Goal: Contribute content: Add original content to the website for others to see

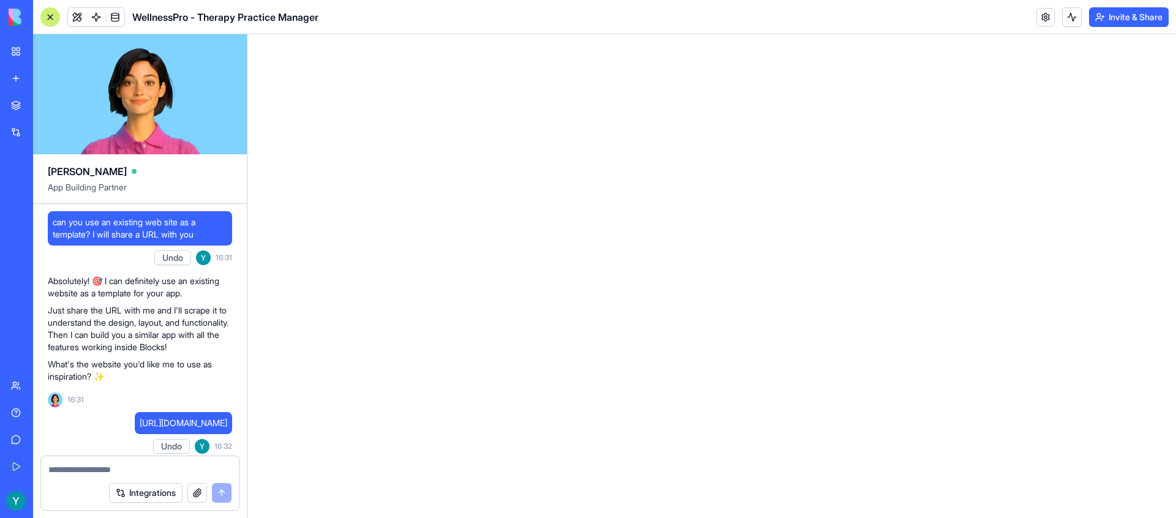
scroll to position [4560, 0]
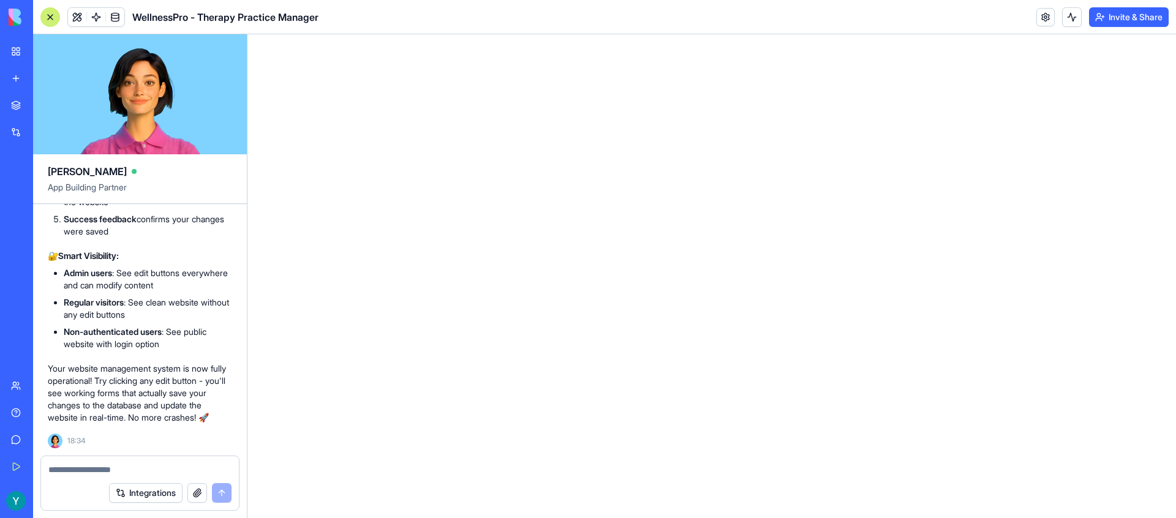
click at [129, 465] on textarea at bounding box center [139, 470] width 183 height 12
type textarea "*"
type textarea "**********"
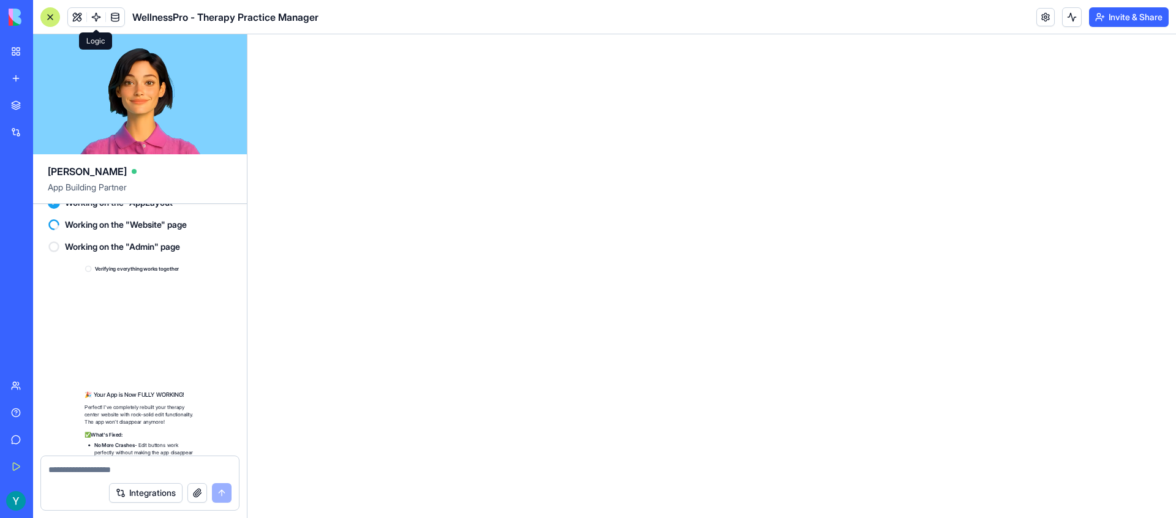
scroll to position [5352, 0]
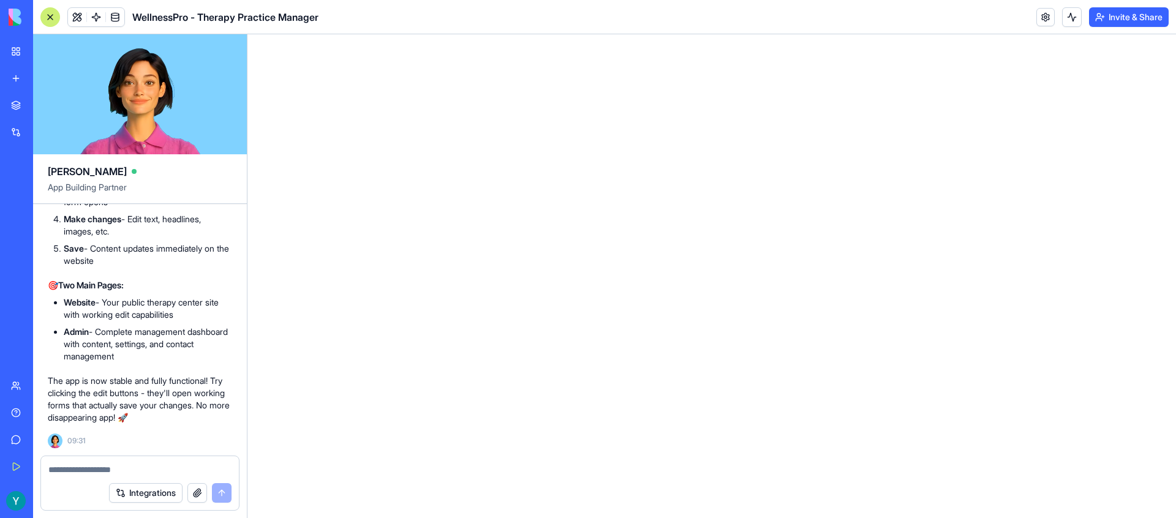
click at [455, 34] on html at bounding box center [711, 34] width 929 height 0
click at [105, 465] on textarea at bounding box center [139, 470] width 183 height 12
type textarea "*"
click at [53, 18] on div at bounding box center [50, 17] width 20 height 20
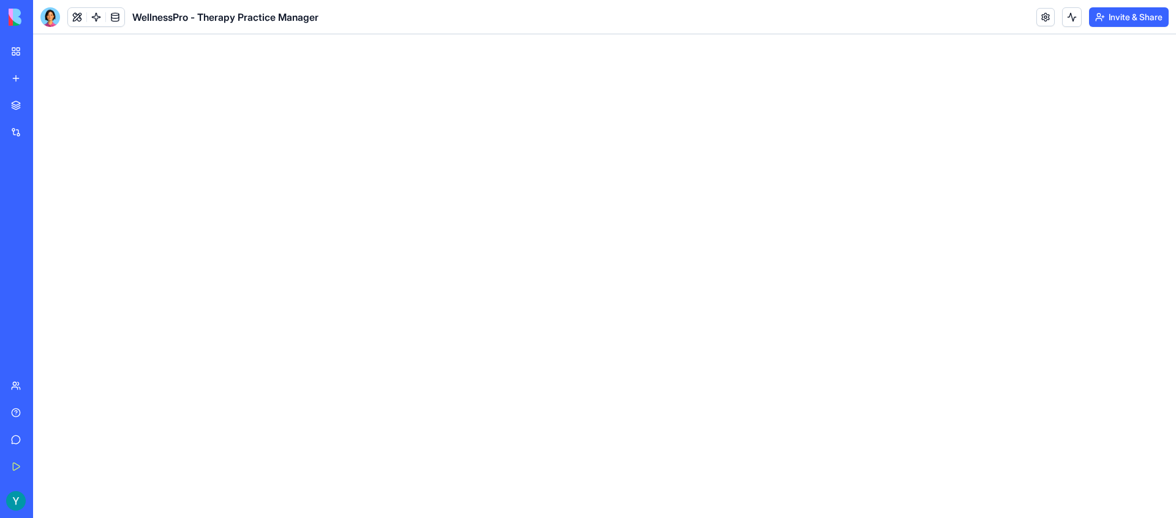
click at [34, 51] on div "My Workspace" at bounding box center [37, 51] width 16 height 12
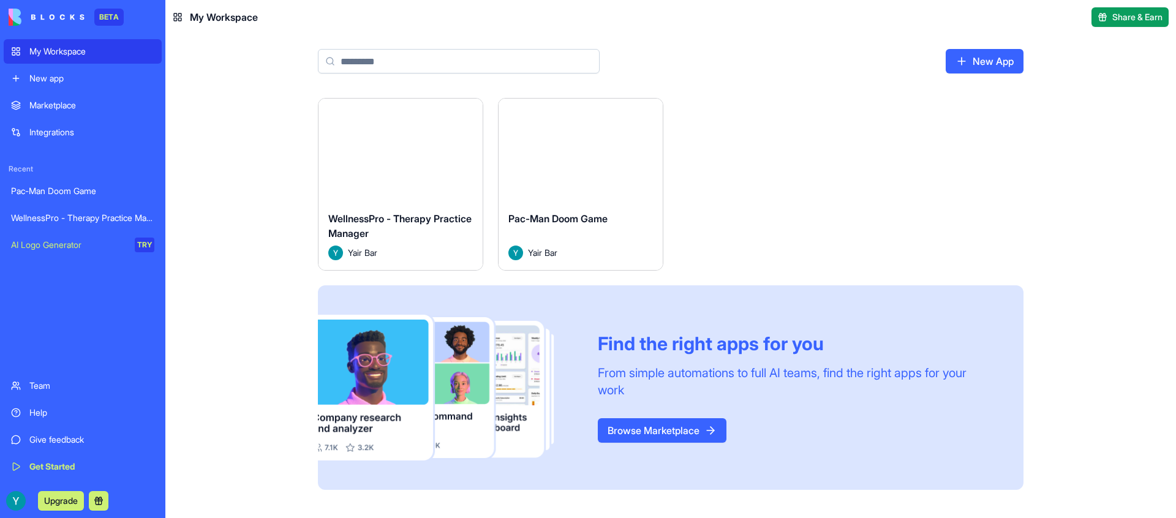
click at [409, 153] on button "Launch" at bounding box center [401, 150] width 92 height 25
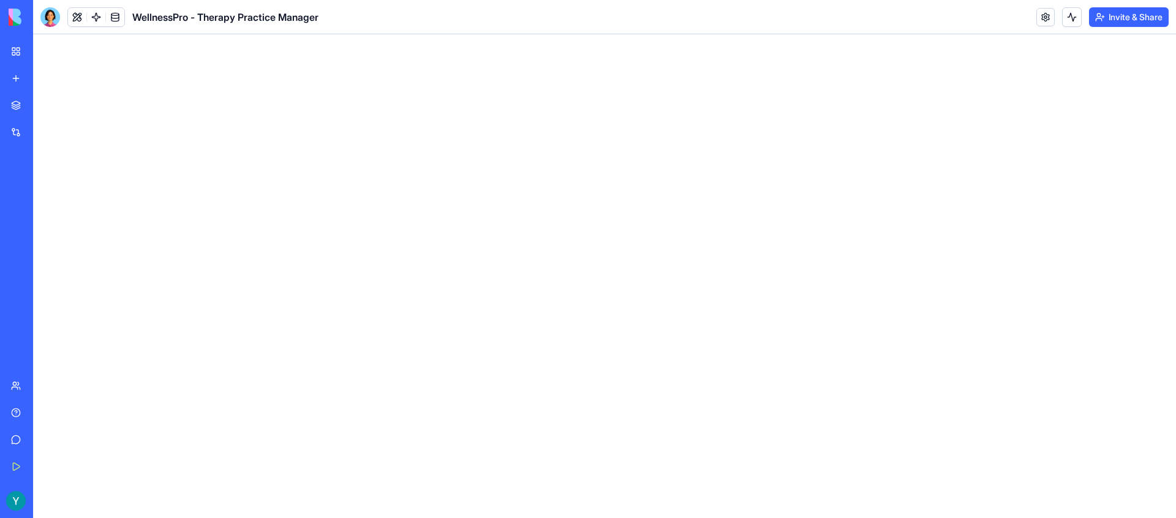
click at [52, 405] on link "Help" at bounding box center [28, 413] width 49 height 25
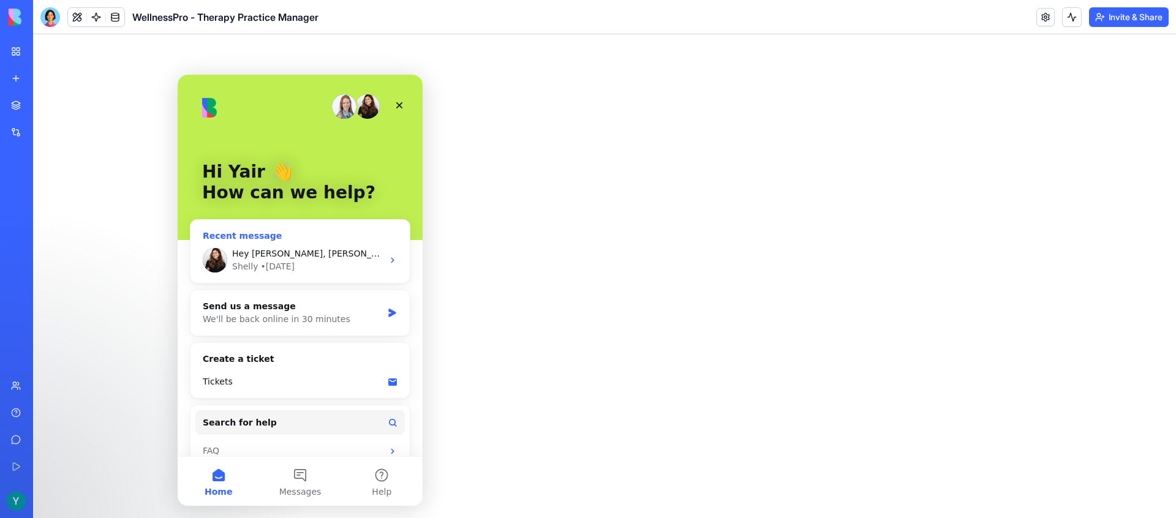
click at [388, 262] on icon "Intercom messenger" at bounding box center [393, 260] width 10 height 10
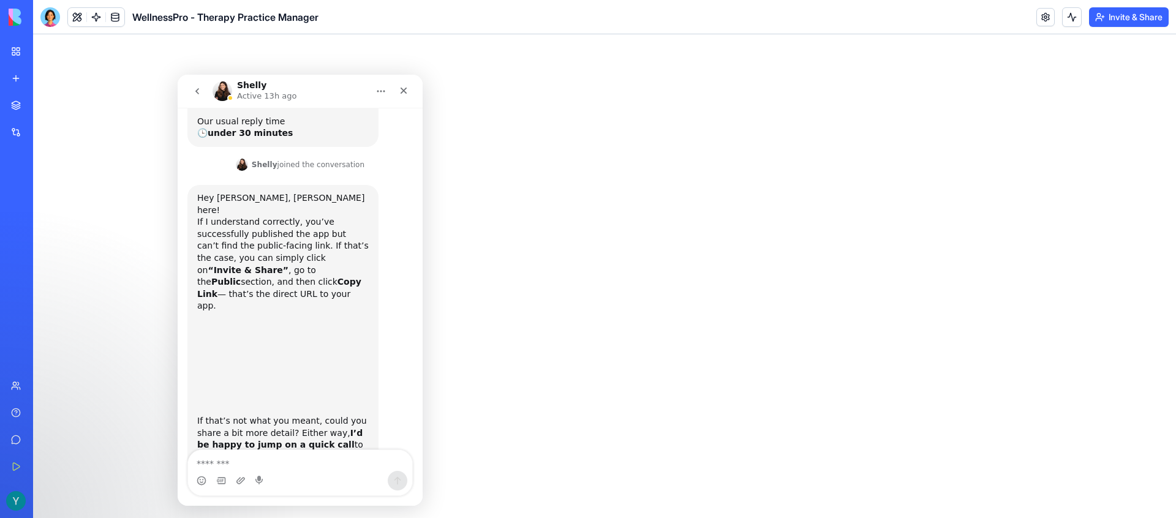
scroll to position [186, 0]
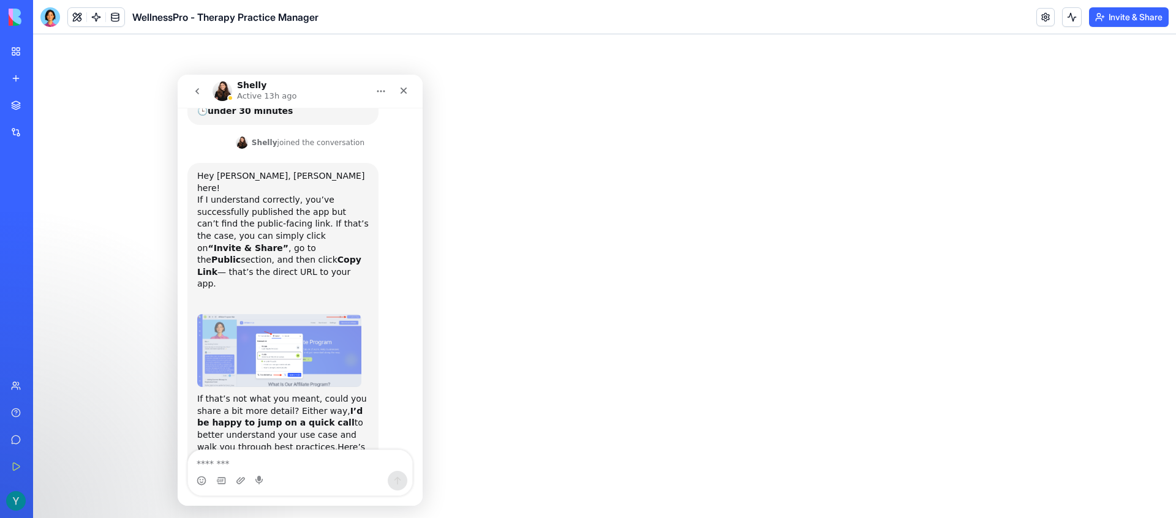
click at [344, 466] on textarea "Message…" at bounding box center [300, 460] width 224 height 21
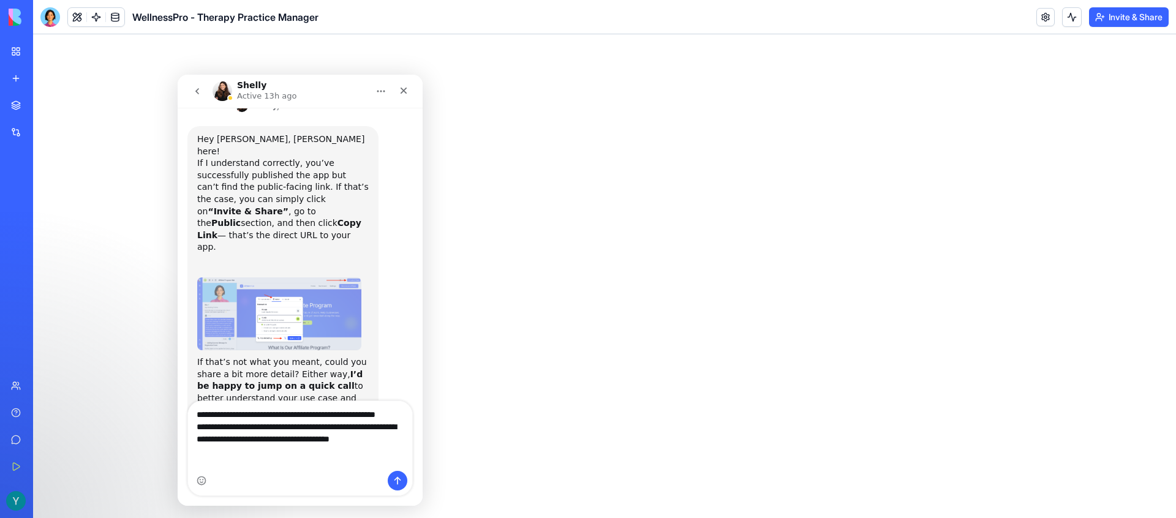
scroll to position [235, 0]
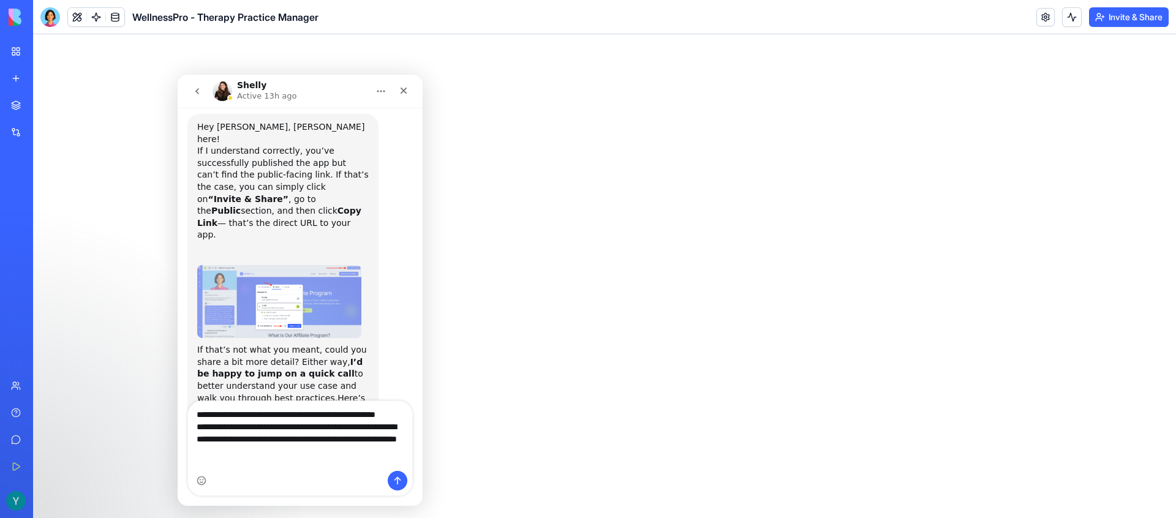
click at [16, 16] on img at bounding box center [47, 17] width 76 height 17
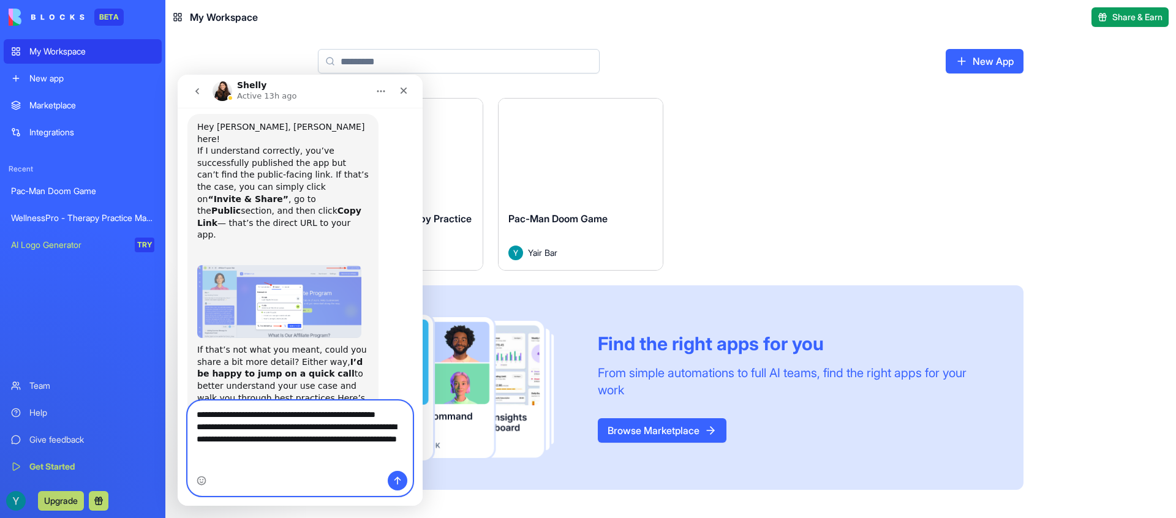
click at [332, 468] on textarea "**********" at bounding box center [300, 436] width 224 height 70
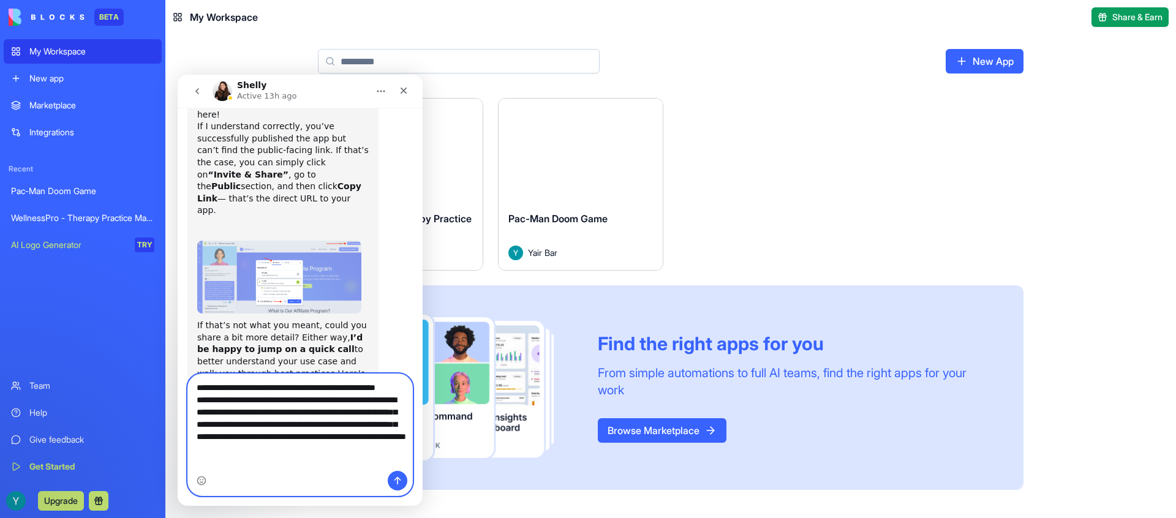
scroll to position [262, 0]
click at [331, 467] on textarea "**********" at bounding box center [300, 422] width 224 height 97
type textarea "**********"
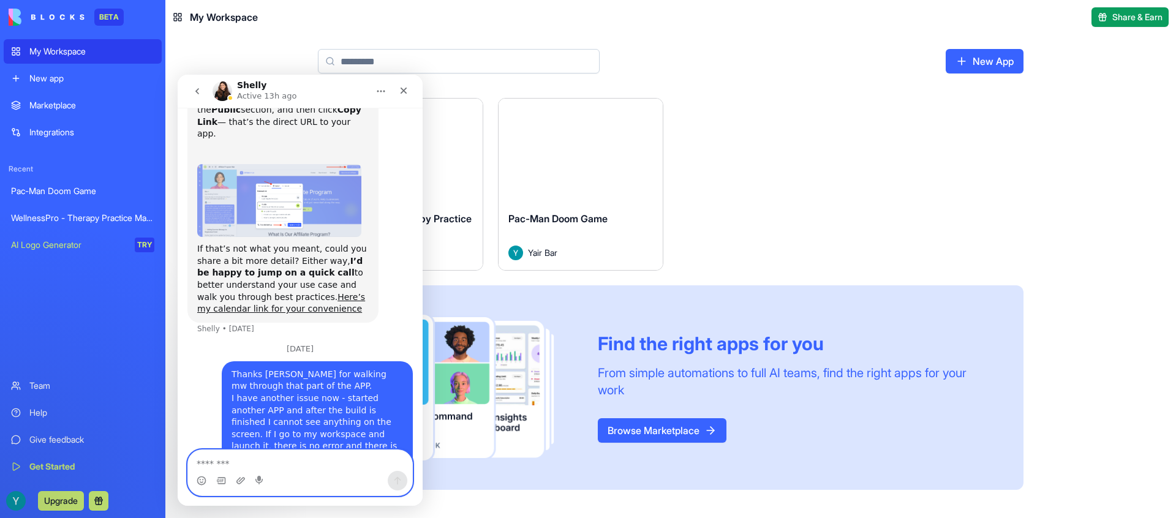
scroll to position [363, 0]
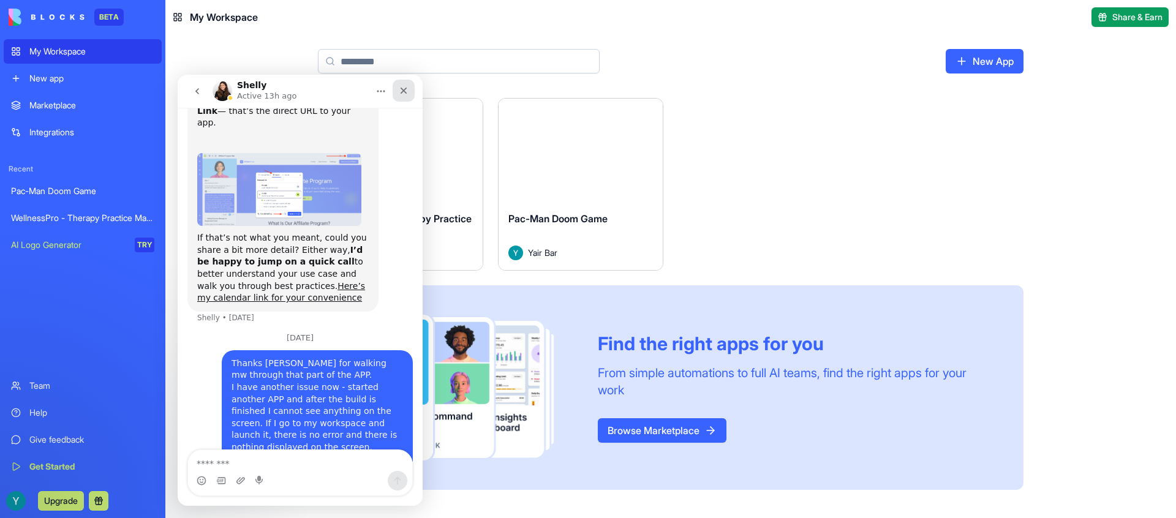
click at [405, 91] on icon "Close" at bounding box center [404, 91] width 10 height 10
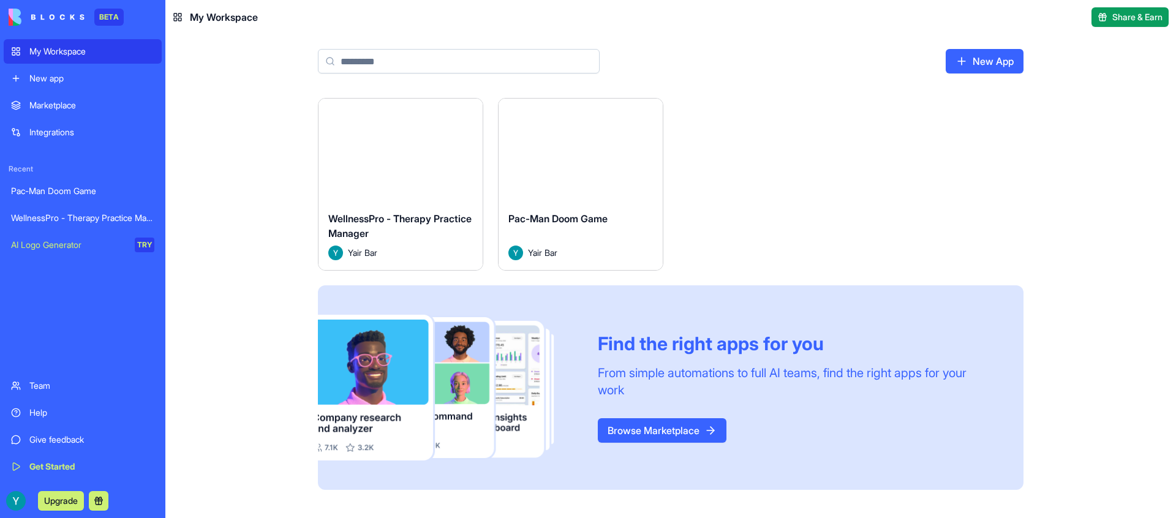
click at [60, 383] on div "Team" at bounding box center [91, 386] width 125 height 12
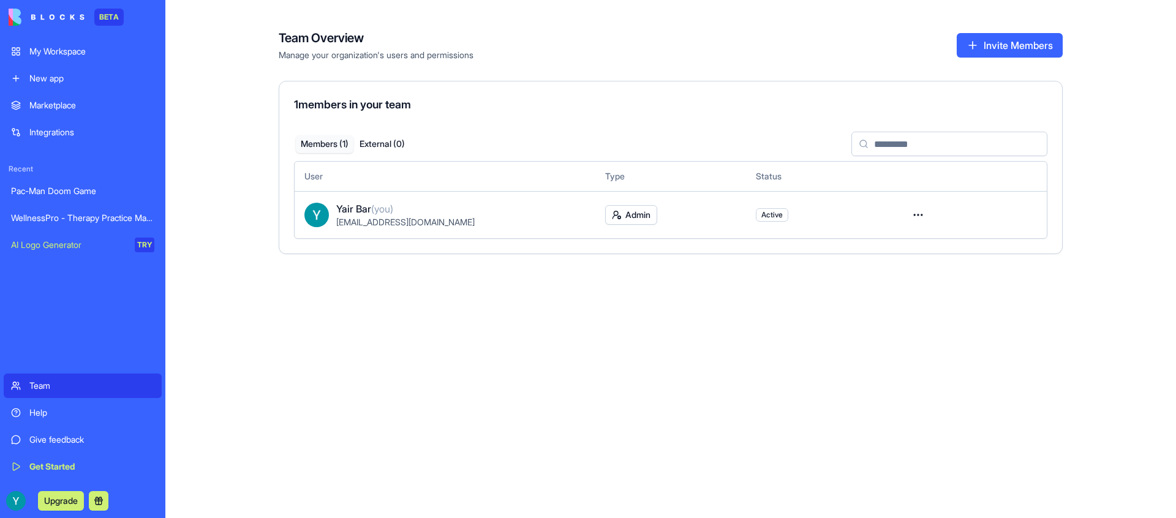
click at [66, 54] on div "My Workspace" at bounding box center [91, 51] width 125 height 12
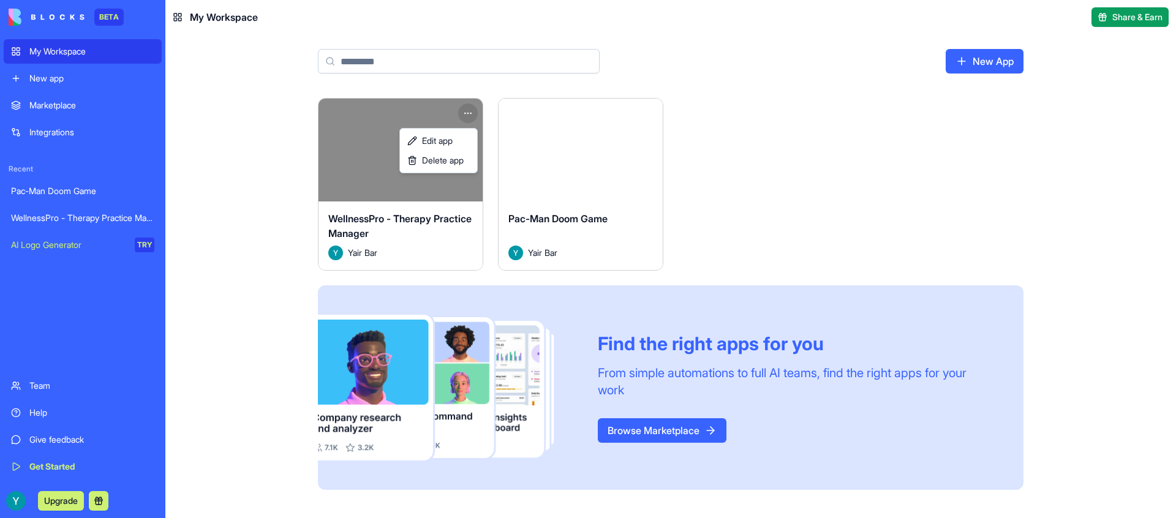
click at [470, 113] on html "BETA My Workspace New app Marketplace Integrations Recent Pac-Man Doom Game Wel…" at bounding box center [588, 259] width 1176 height 518
click at [459, 136] on link "Edit app" at bounding box center [438, 141] width 72 height 20
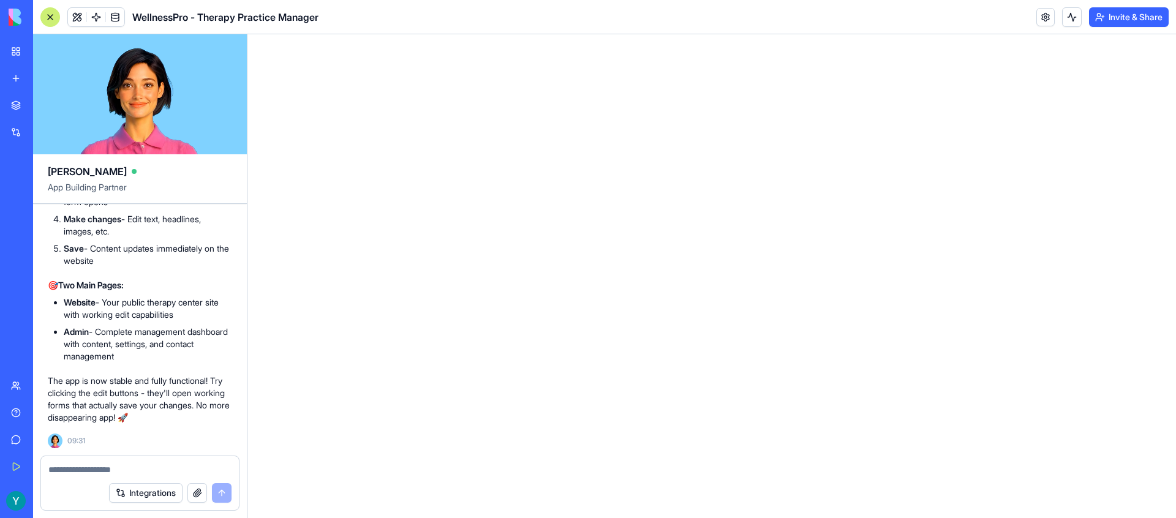
click at [528, 34] on html at bounding box center [711, 34] width 929 height 0
click at [1043, 19] on link at bounding box center [1045, 17] width 18 height 18
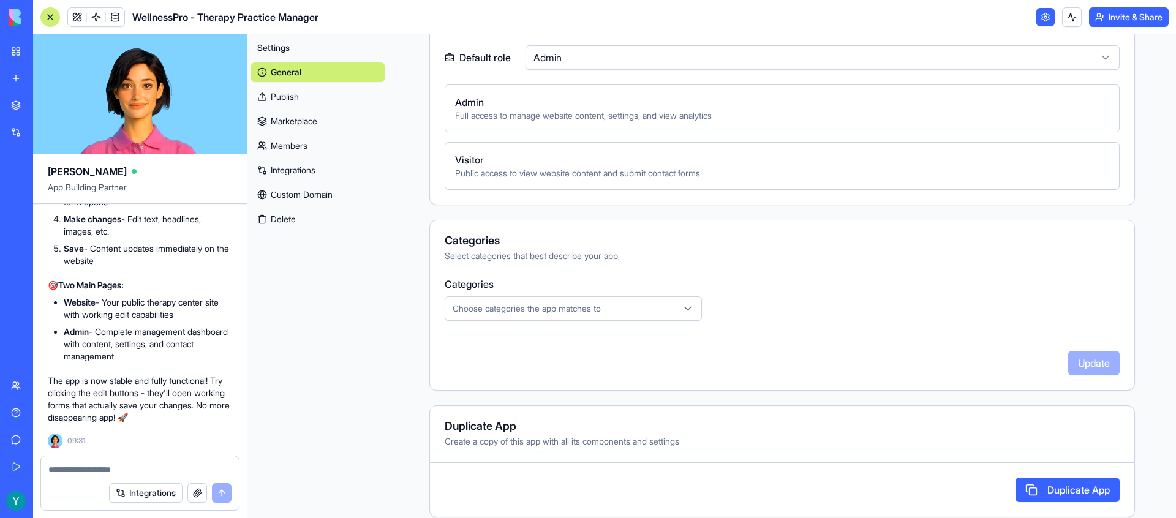
scroll to position [460, 0]
click at [689, 306] on icon "button" at bounding box center [688, 308] width 12 height 12
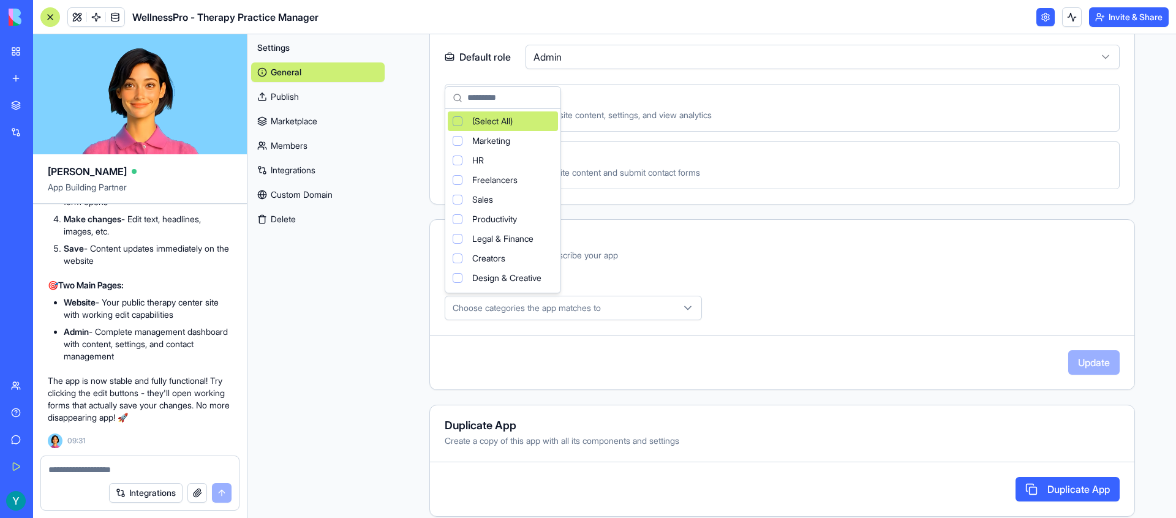
click at [773, 271] on html "BETA My Workspace New app Marketplace Integrations Recent Pac-Man Doom Game Wel…" at bounding box center [588, 259] width 1176 height 518
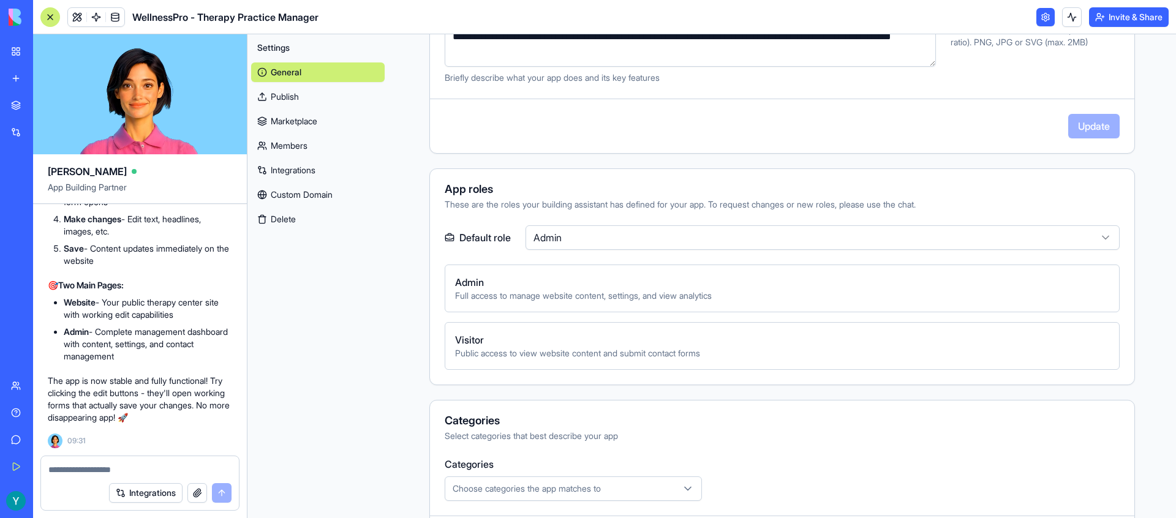
scroll to position [264, 0]
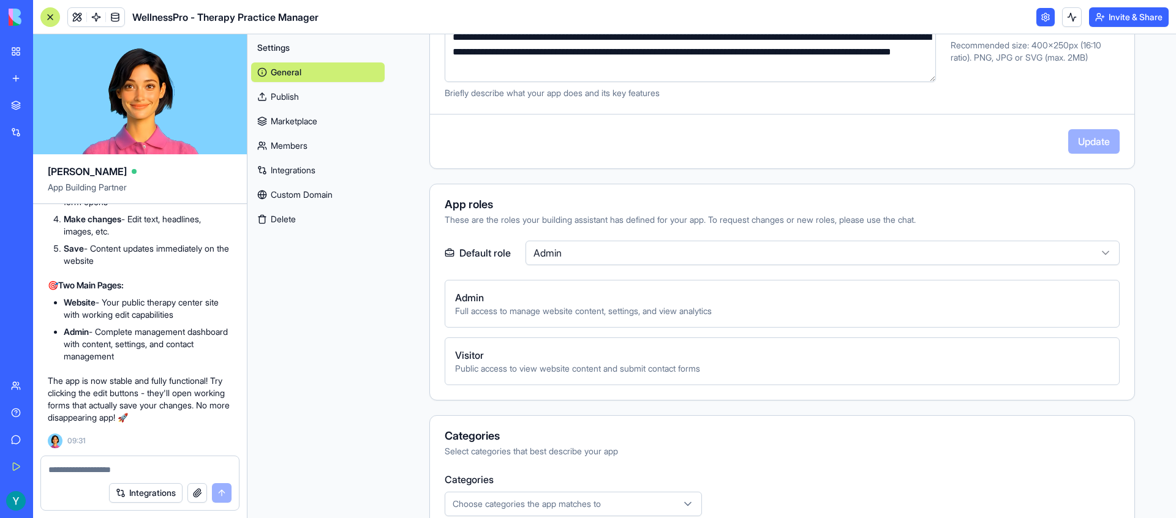
click at [1039, 23] on link at bounding box center [1045, 17] width 18 height 18
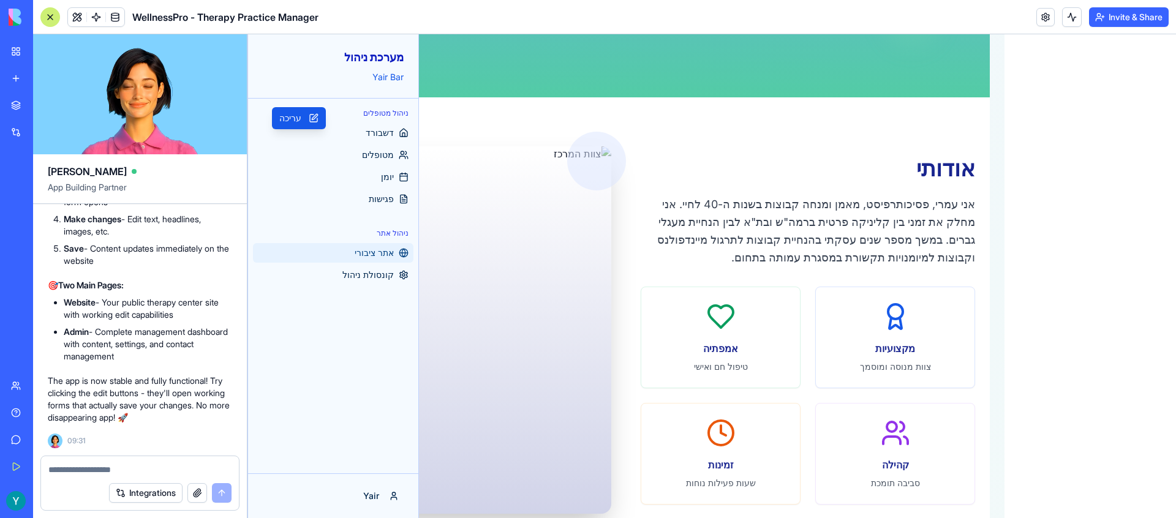
scroll to position [365, 0]
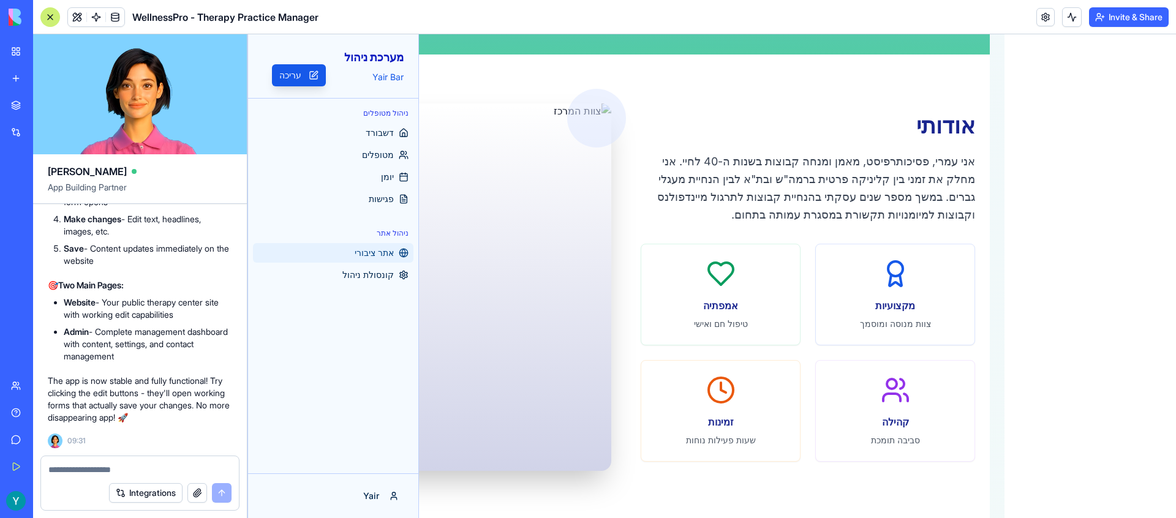
click at [371, 251] on span "אתר ציבורי" at bounding box center [374, 253] width 39 height 12
click at [304, 77] on button "עריכה" at bounding box center [299, 75] width 54 height 22
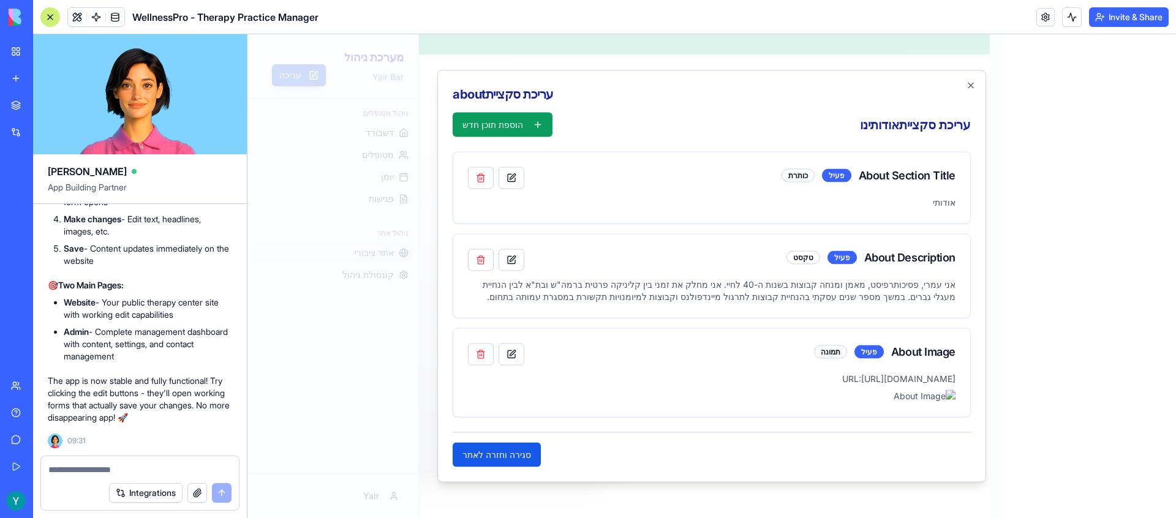
click at [940, 197] on p "אודותי" at bounding box center [712, 203] width 488 height 12
click at [515, 167] on button "button" at bounding box center [512, 178] width 26 height 22
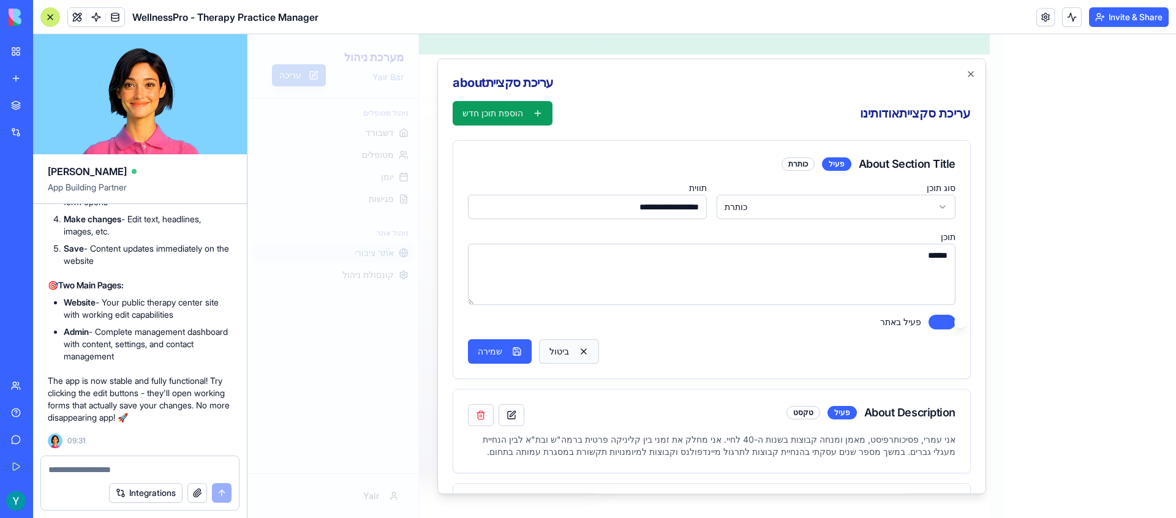
click at [564, 354] on button "ביטול" at bounding box center [569, 351] width 60 height 25
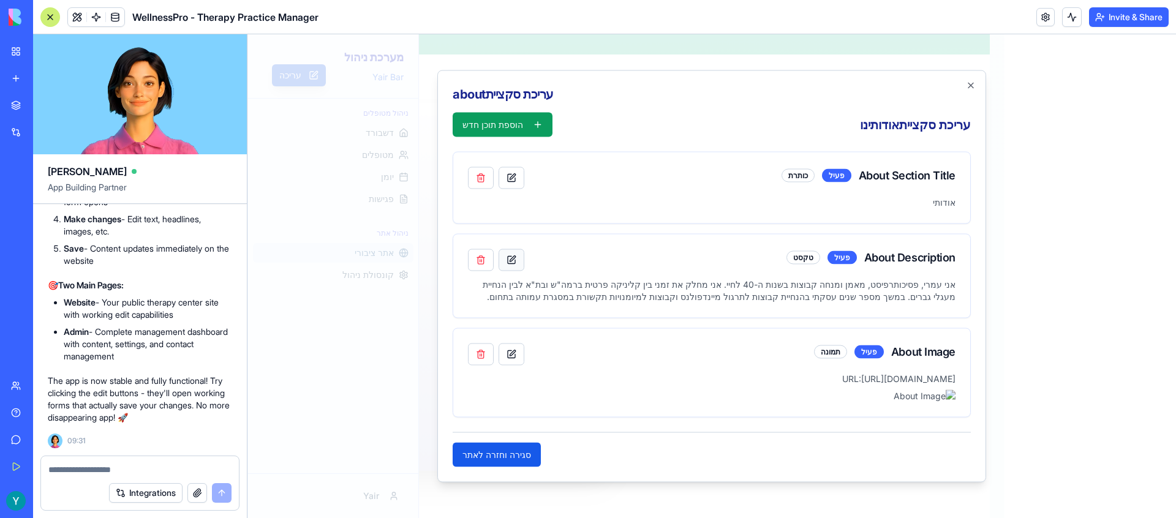
click at [515, 251] on button "button" at bounding box center [512, 260] width 26 height 22
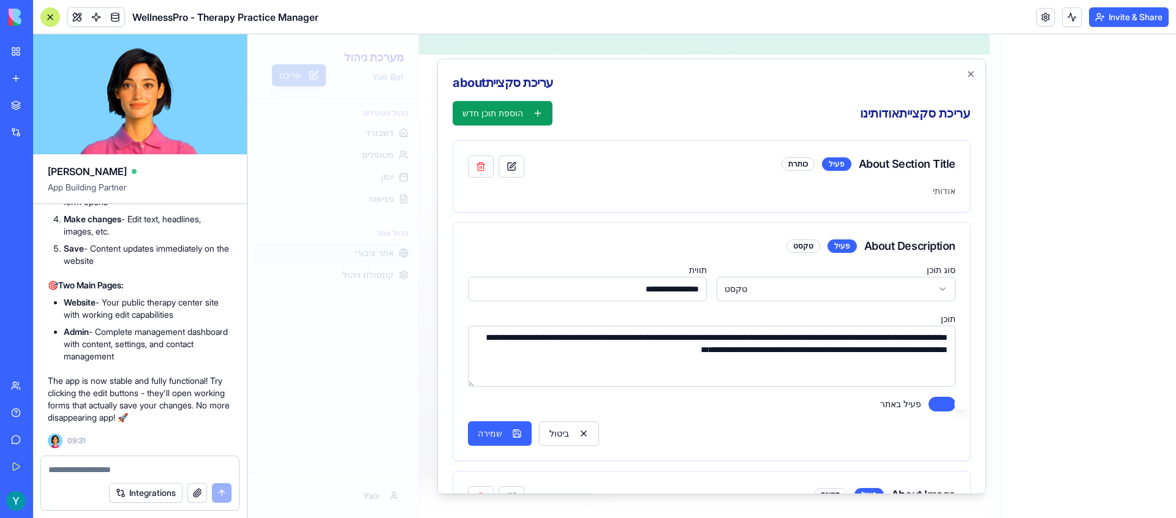
drag, startPoint x: 885, startPoint y: 365, endPoint x: 943, endPoint y: 363, distance: 58.2
click at [967, 364] on div "**********" at bounding box center [711, 361] width 517 height 198
click at [941, 363] on textarea "**********" at bounding box center [712, 356] width 488 height 61
click at [926, 339] on textarea "**********" at bounding box center [712, 356] width 488 height 61
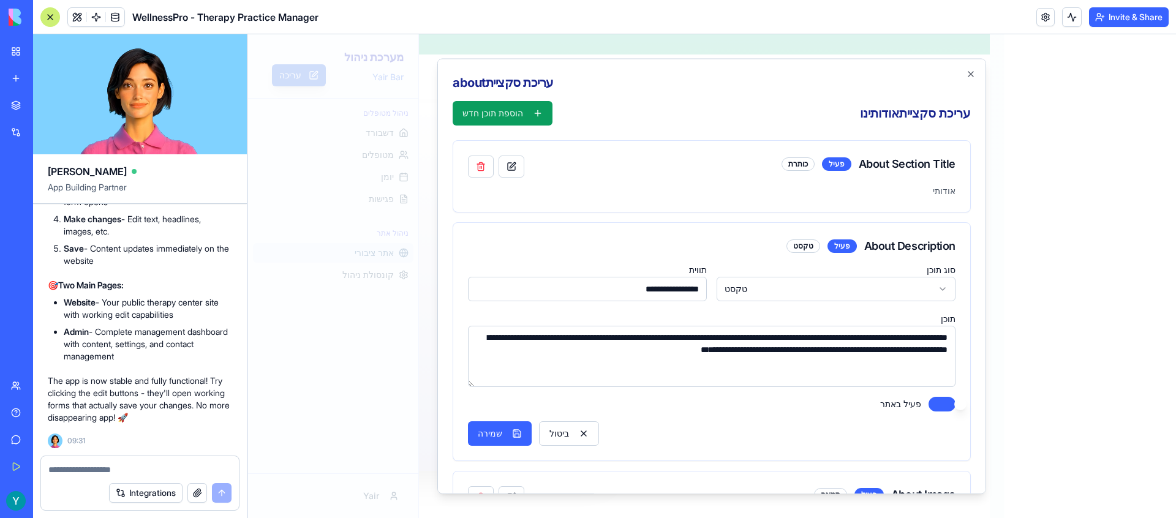
drag, startPoint x: 799, startPoint y: 339, endPoint x: 914, endPoint y: 342, distance: 114.6
click at [914, 342] on textarea "**********" at bounding box center [712, 356] width 488 height 61
drag, startPoint x: 802, startPoint y: 339, endPoint x: 536, endPoint y: 353, distance: 266.2
click at [536, 353] on textarea "**********" at bounding box center [712, 356] width 488 height 61
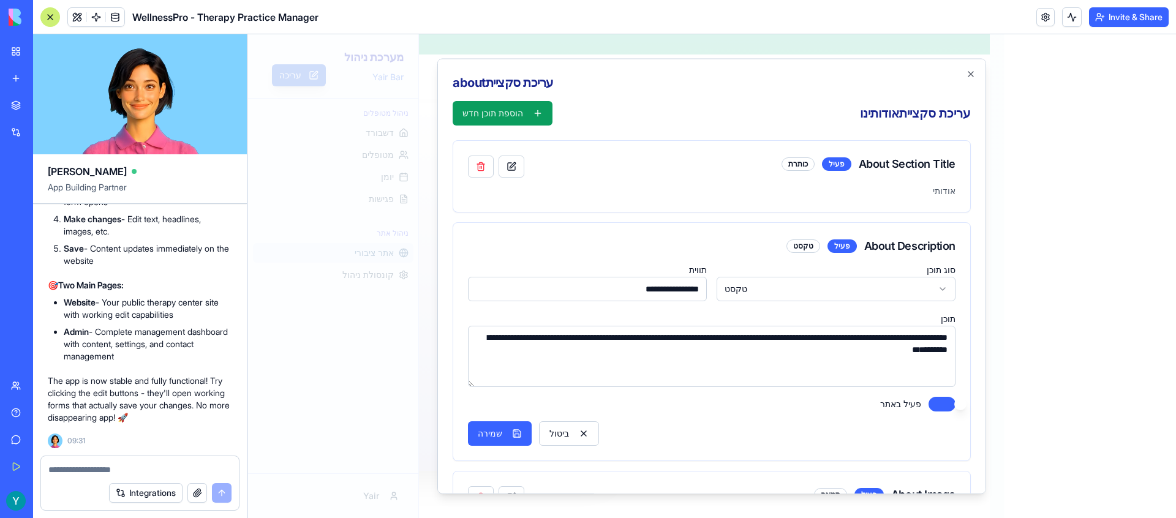
click at [628, 338] on textarea "**********" at bounding box center [712, 356] width 488 height 61
click at [648, 349] on textarea "**********" at bounding box center [712, 356] width 488 height 61
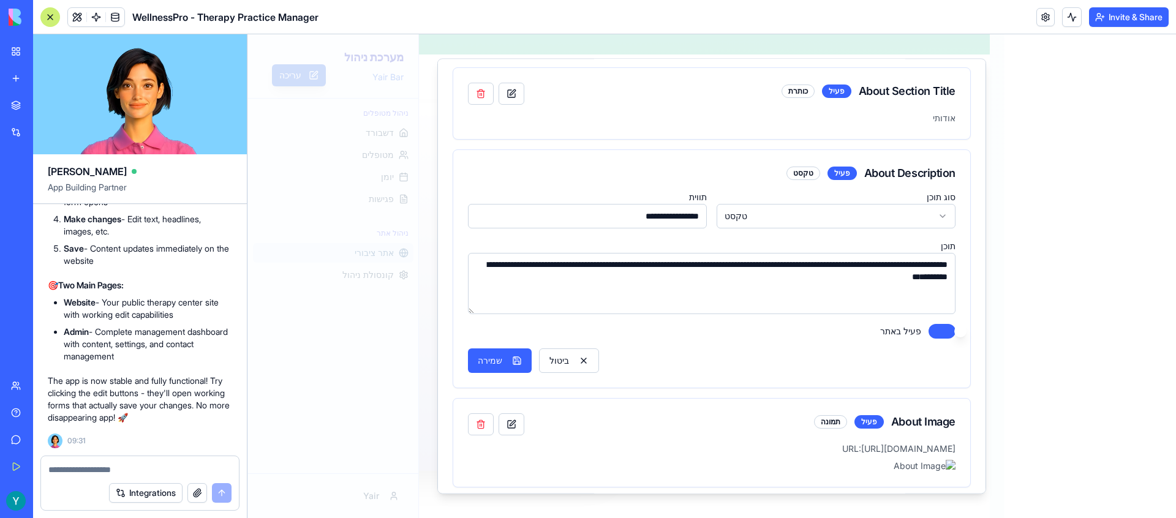
scroll to position [77, 0]
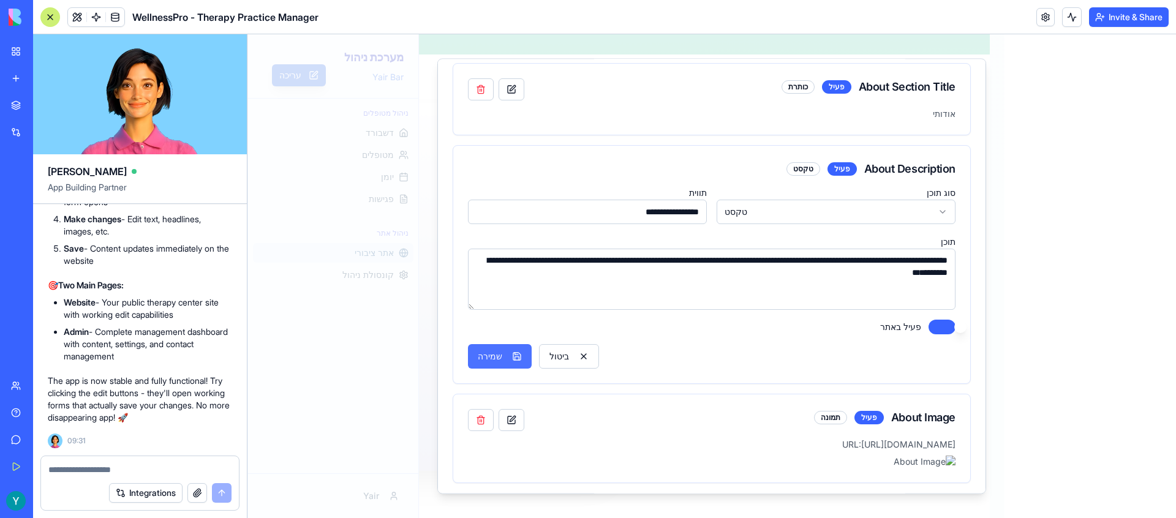
type textarea "**********"
click at [513, 355] on button "שמירה" at bounding box center [500, 357] width 64 height 25
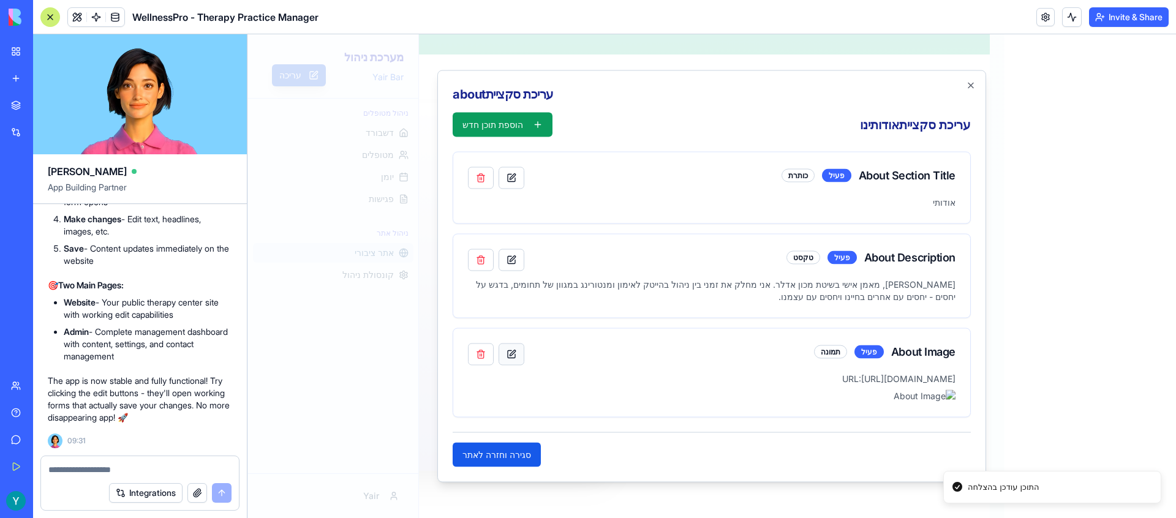
click at [510, 344] on button "button" at bounding box center [512, 355] width 26 height 22
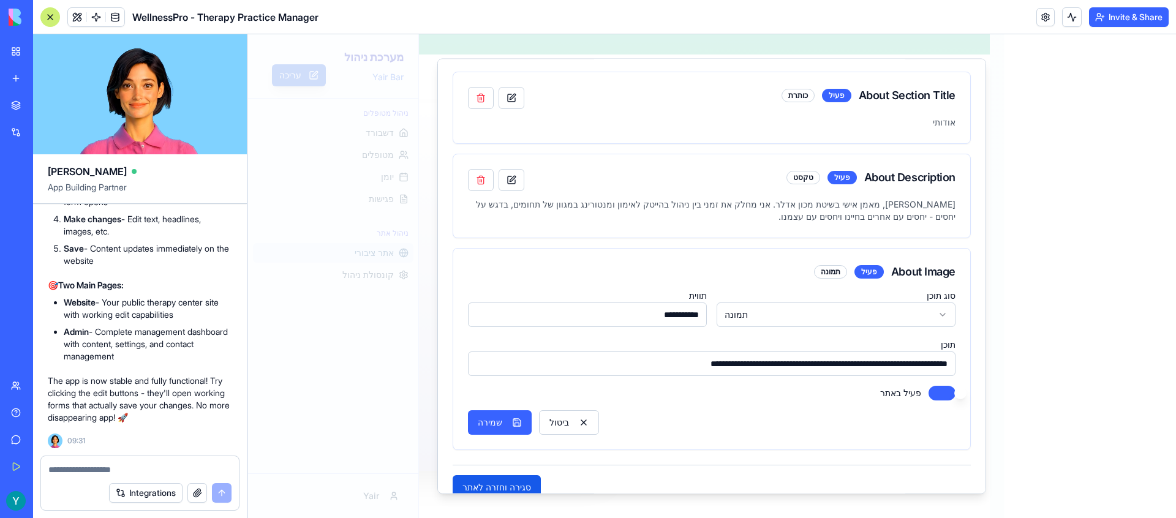
scroll to position [89, 0]
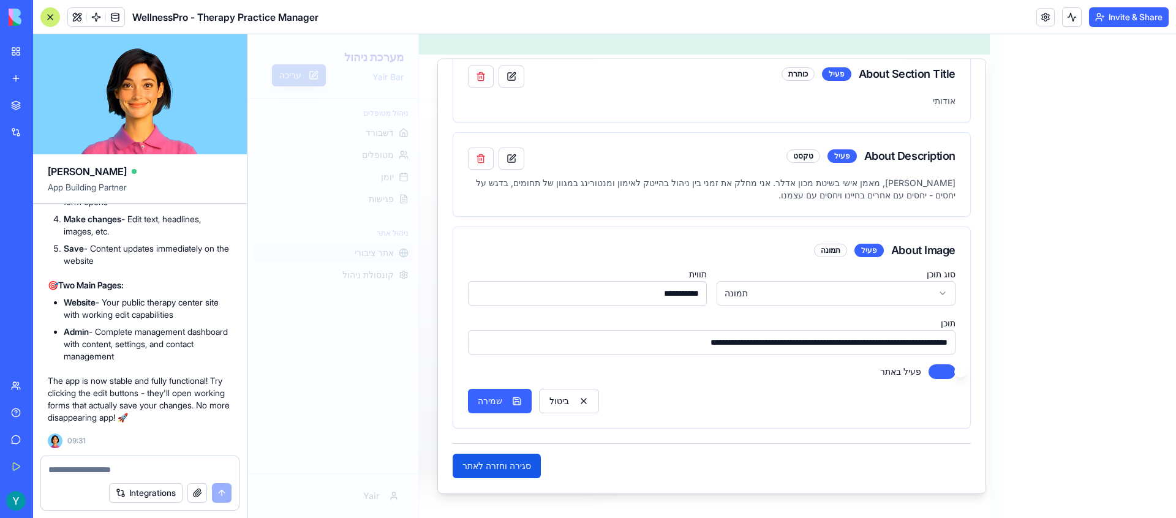
click at [867, 348] on input "**********" at bounding box center [712, 343] width 488 height 25
paste input "**********"
type input "**********"
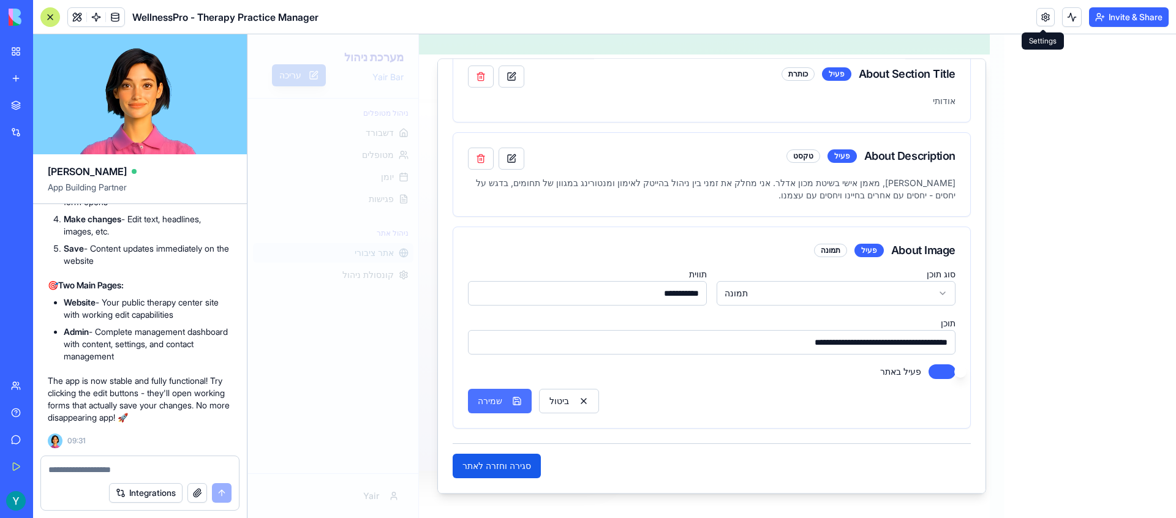
click at [499, 404] on button "שמירה" at bounding box center [500, 402] width 64 height 25
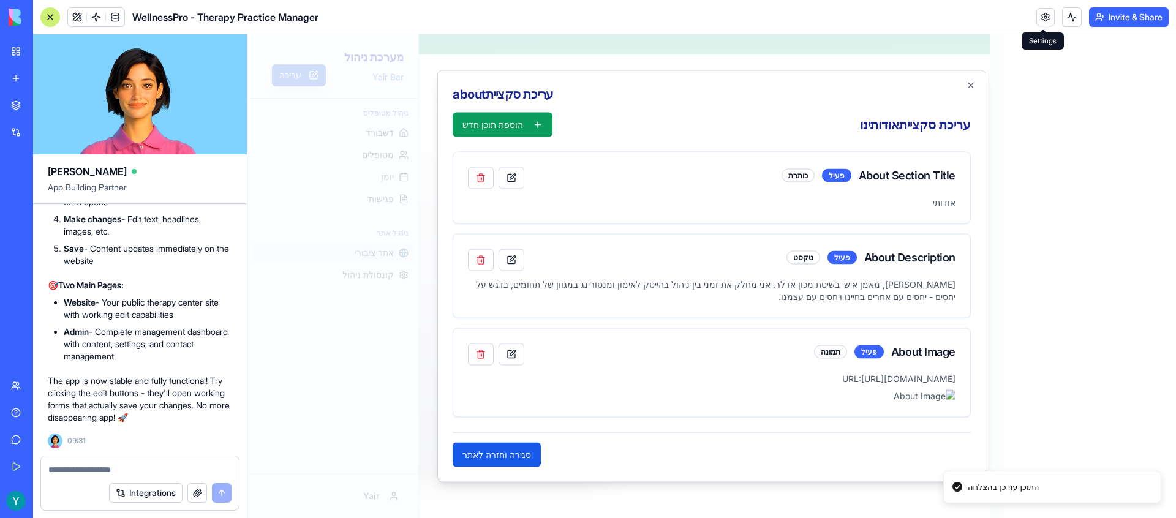
scroll to position [0, 0]
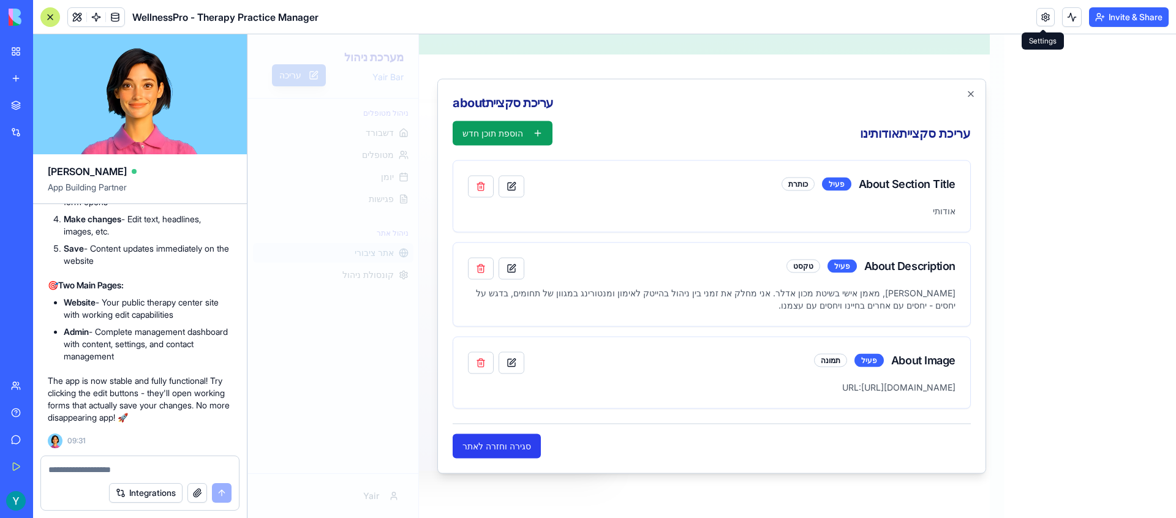
click at [493, 443] on button "סגירה וחזרה לאתר" at bounding box center [497, 446] width 88 height 25
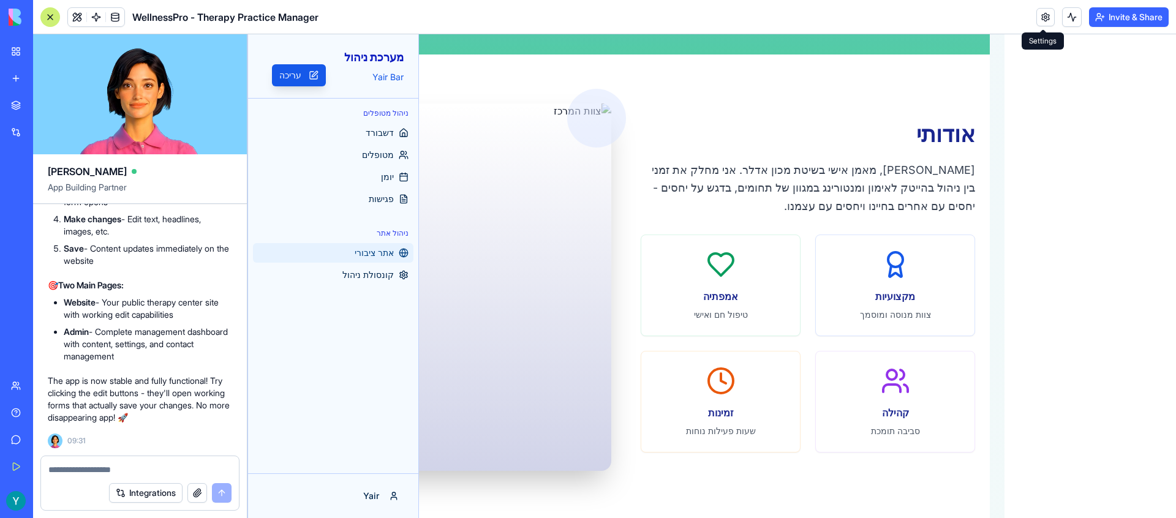
click at [365, 254] on span "אתר ציבורי" at bounding box center [374, 253] width 39 height 12
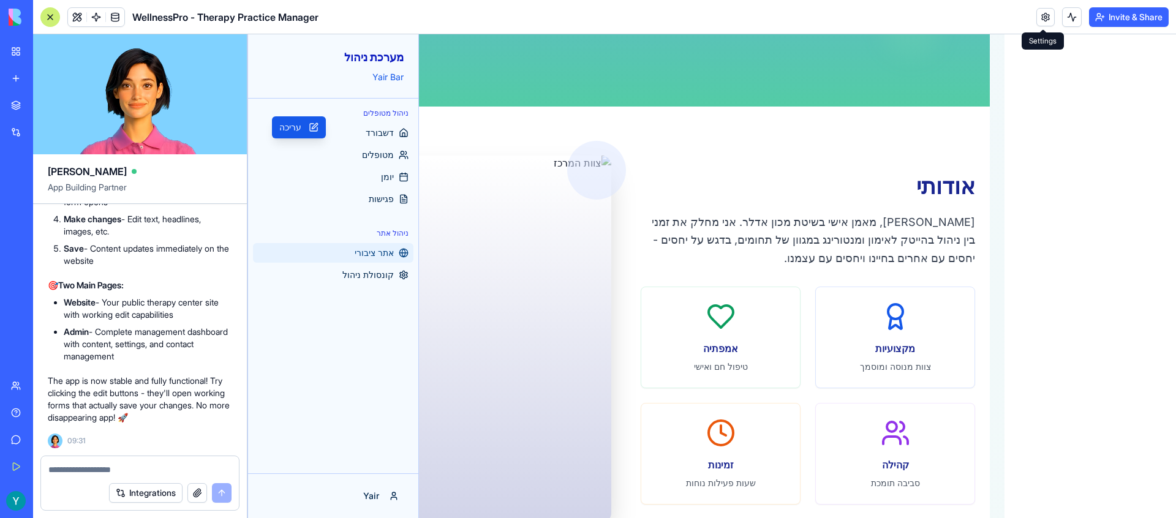
scroll to position [388, 0]
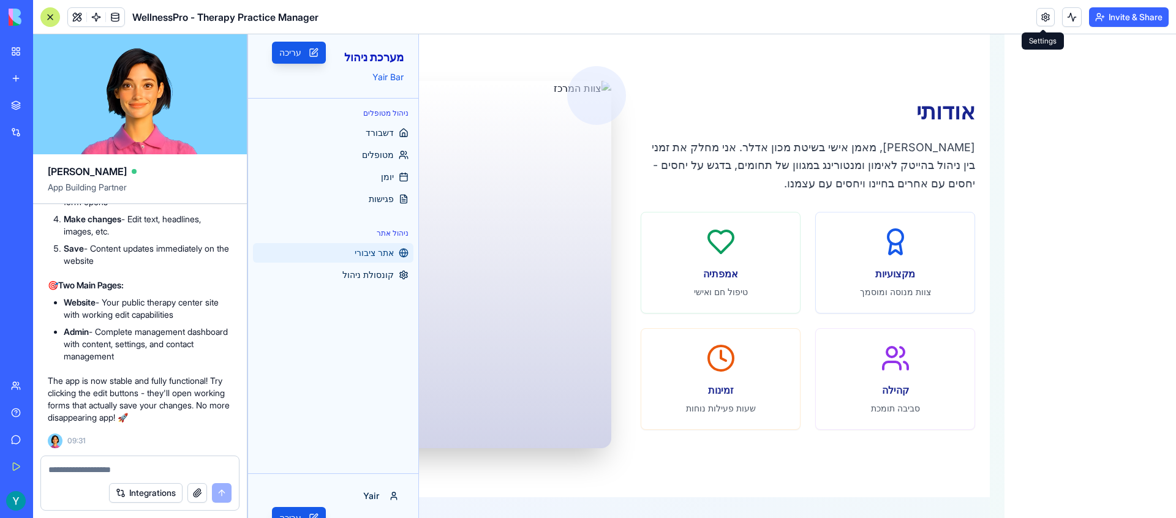
click at [586, 100] on div at bounding box center [596, 94] width 59 height 59
click at [367, 274] on span "קונסולת ניהול" at bounding box center [367, 275] width 51 height 12
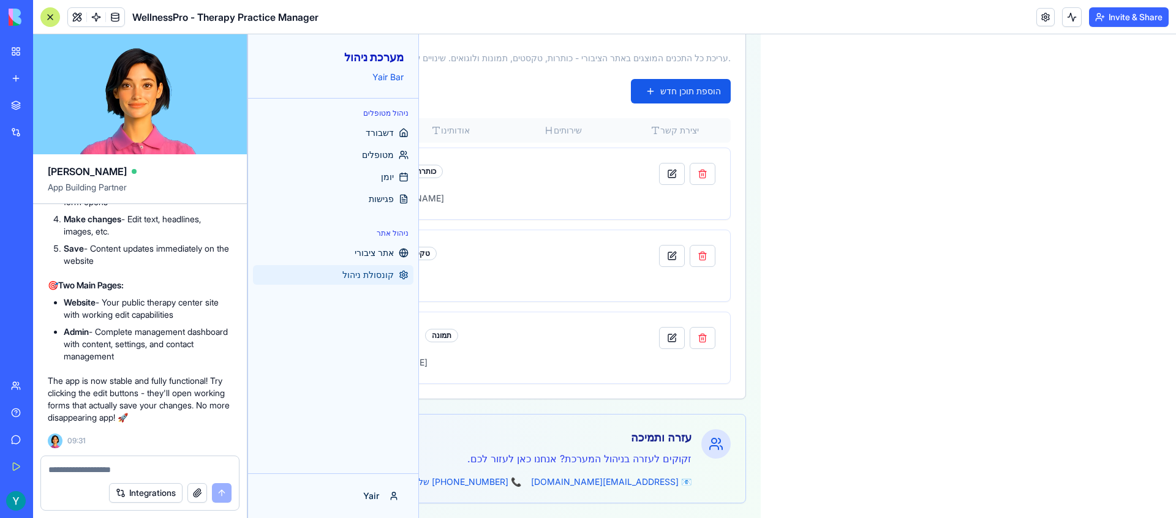
scroll to position [235, 0]
click at [363, 274] on span "קונסולת ניהול" at bounding box center [367, 275] width 51 height 12
click at [370, 251] on span "אתר ציבורי" at bounding box center [374, 253] width 39 height 12
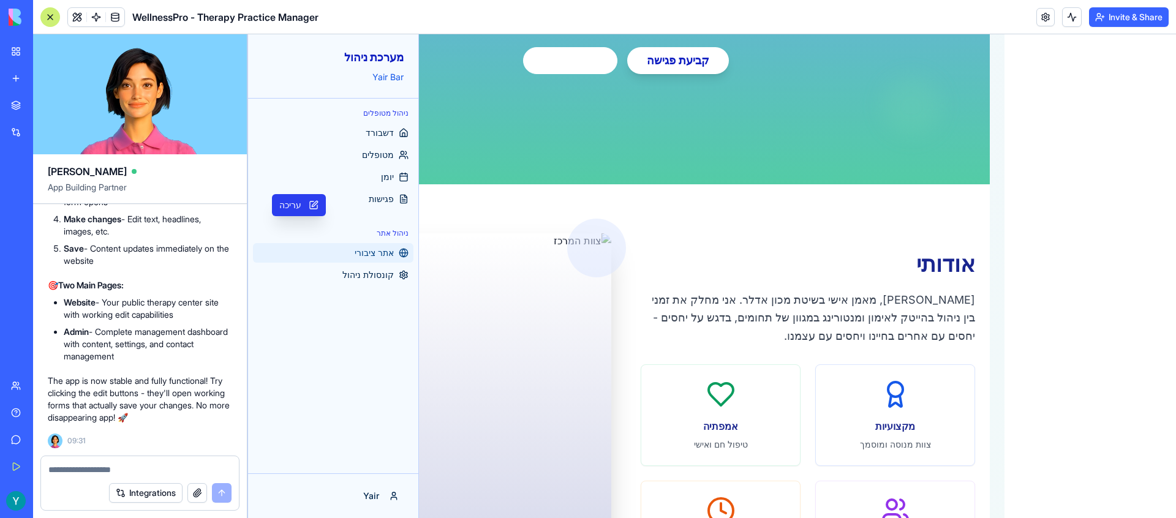
click at [306, 205] on button "עריכה" at bounding box center [299, 205] width 54 height 22
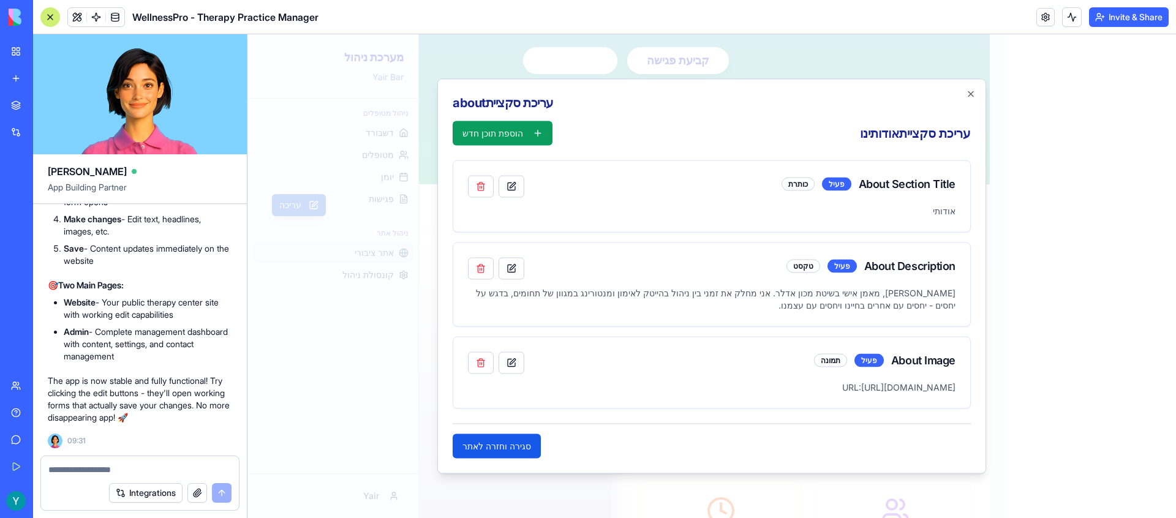
click at [834, 361] on div "תמונה" at bounding box center [830, 360] width 33 height 13
click at [881, 363] on div "פעיל" at bounding box center [868, 360] width 29 height 13
click at [505, 455] on button "סגירה וחזרה לאתר" at bounding box center [497, 446] width 88 height 25
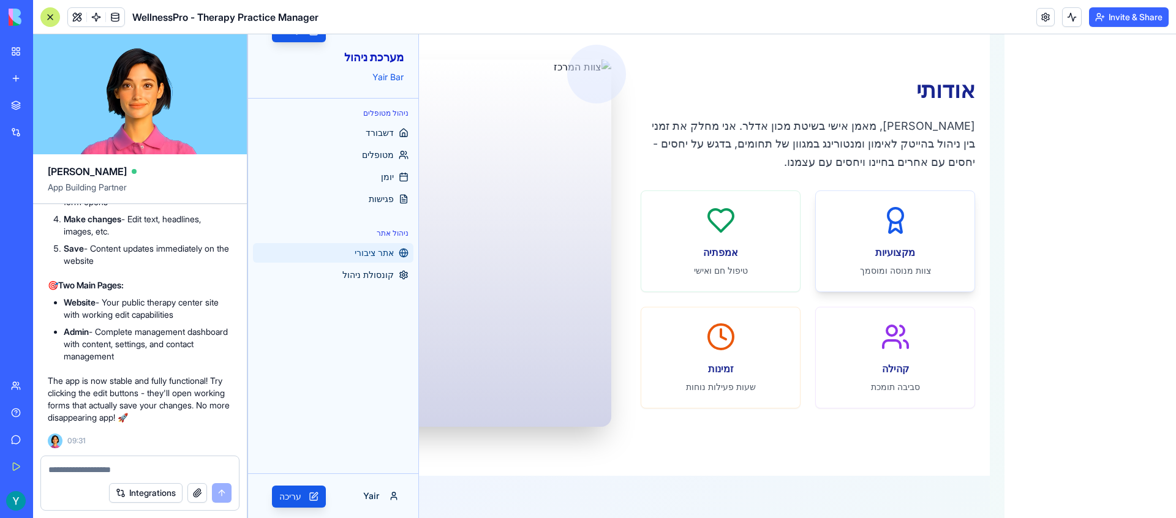
scroll to position [413, 0]
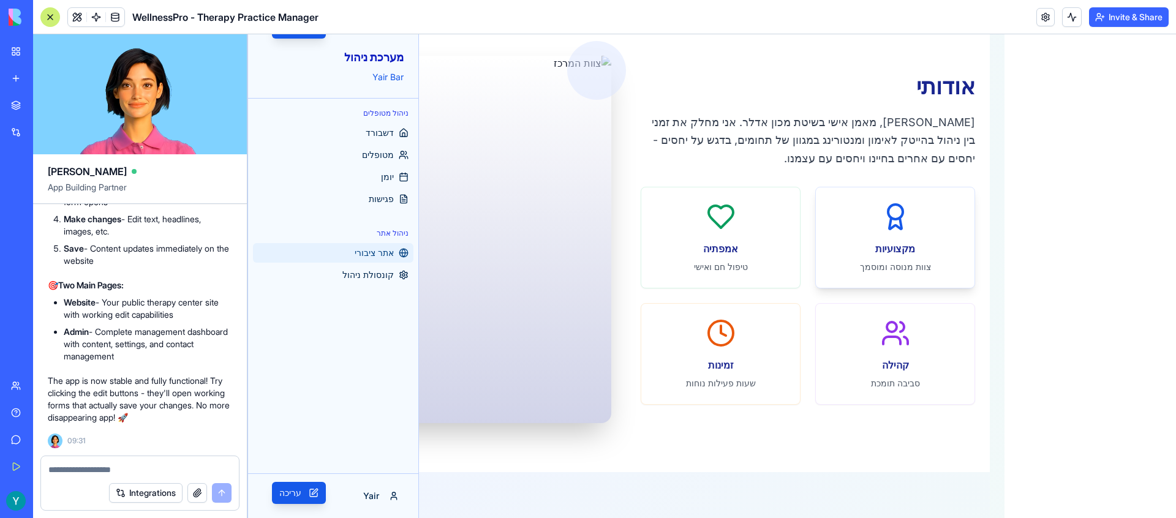
click at [862, 235] on div "מקצועיות צוות מנוסה ומוסמך" at bounding box center [895, 237] width 159 height 100
drag, startPoint x: 901, startPoint y: 236, endPoint x: 871, endPoint y: 235, distance: 30.0
click at [901, 236] on div "מקצועיות צוות מנוסה ומוסמך" at bounding box center [895, 237] width 159 height 100
click at [742, 235] on div "אמפתיה טיפול חם ואישי" at bounding box center [720, 237] width 159 height 100
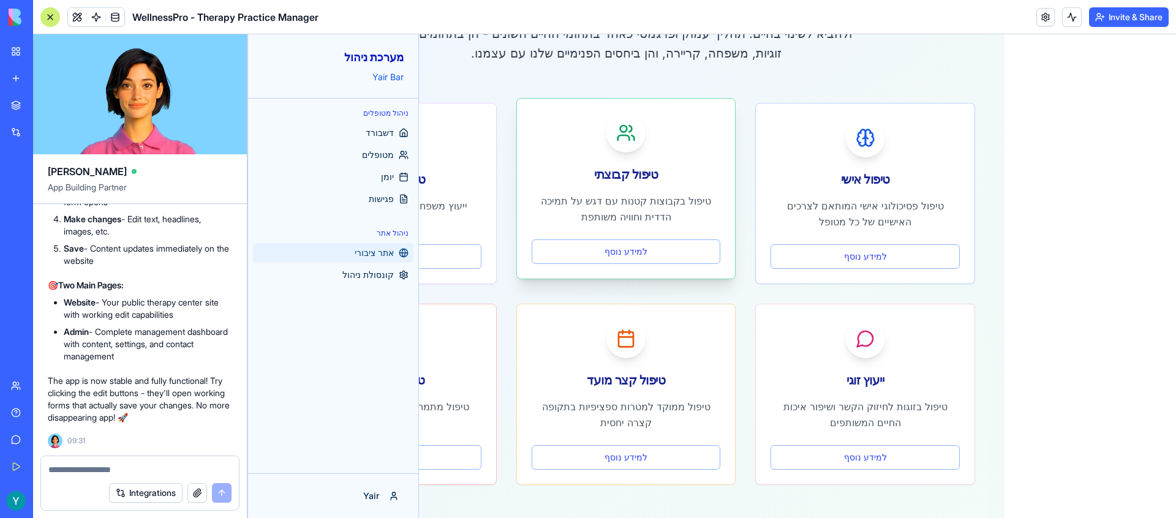
scroll to position [1006, 0]
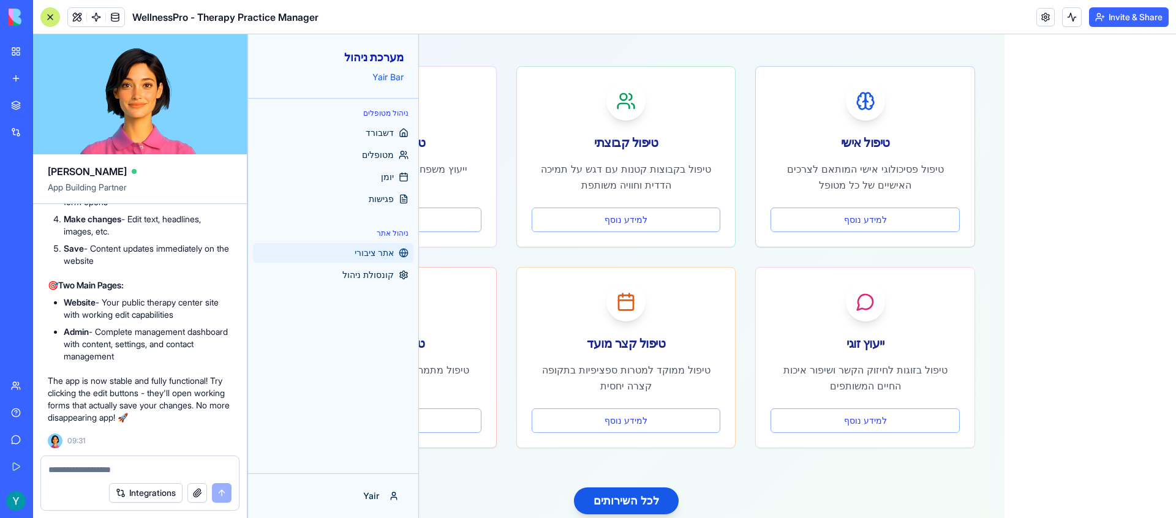
click at [739, 69] on div "טיפול אישי טיפול פסיכולוגי אישי המותאם לצרכים האישיים של כל מטופל למידע נוסף טי…" at bounding box center [626, 257] width 698 height 382
click at [369, 253] on span "אתר ציבורי" at bounding box center [374, 253] width 39 height 12
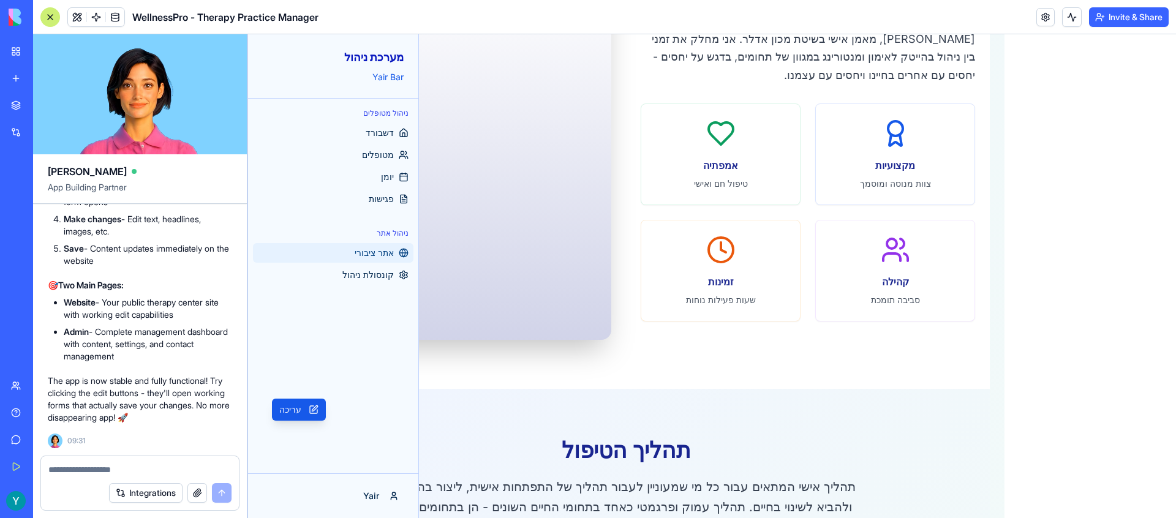
scroll to position [503, 0]
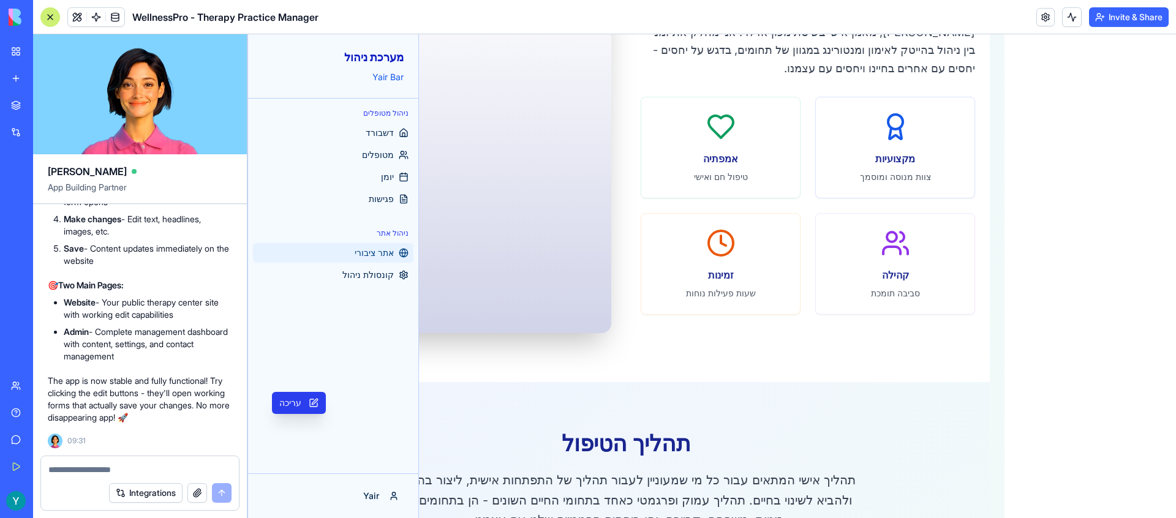
click at [300, 406] on button "עריכה" at bounding box center [299, 403] width 54 height 22
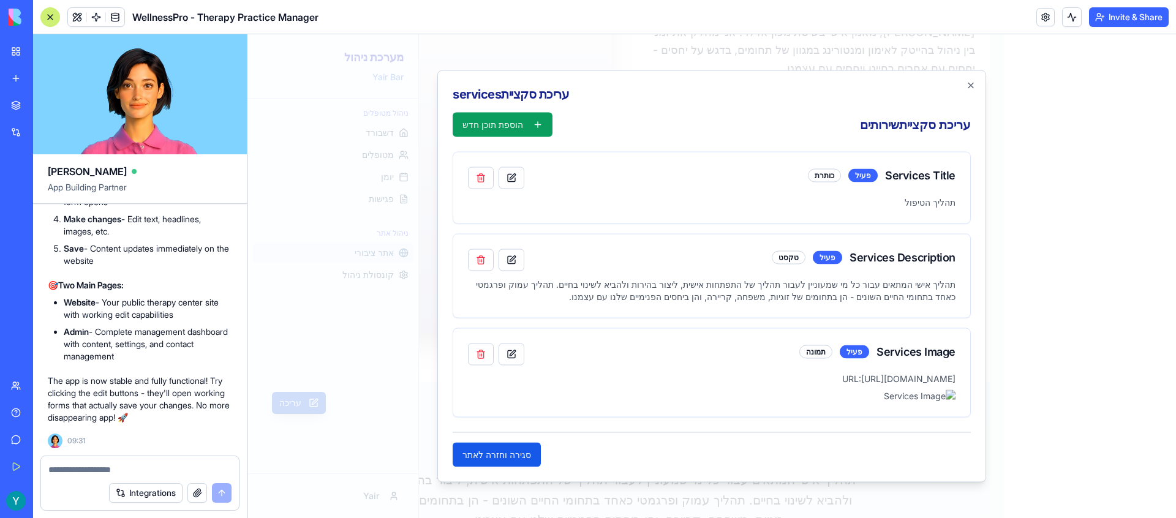
scroll to position [0, 0]
click at [976, 75] on div "עריכת סקציית services עריכת סקציית שירותים הוספת תוכן חדש Services Title פעיל כ…" at bounding box center [711, 276] width 549 height 412
click at [972, 81] on icon "button" at bounding box center [971, 86] width 10 height 10
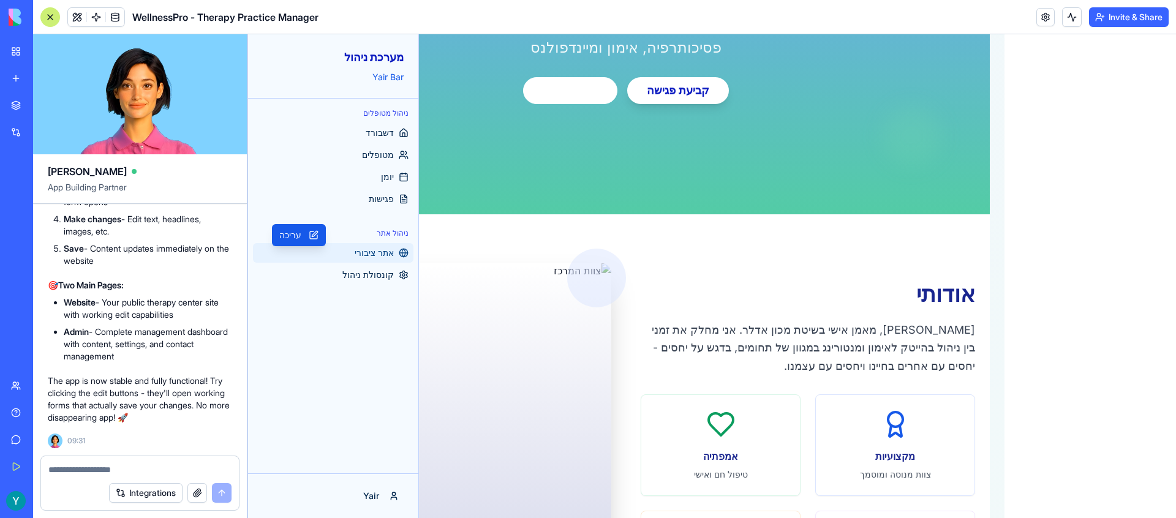
scroll to position [146, 0]
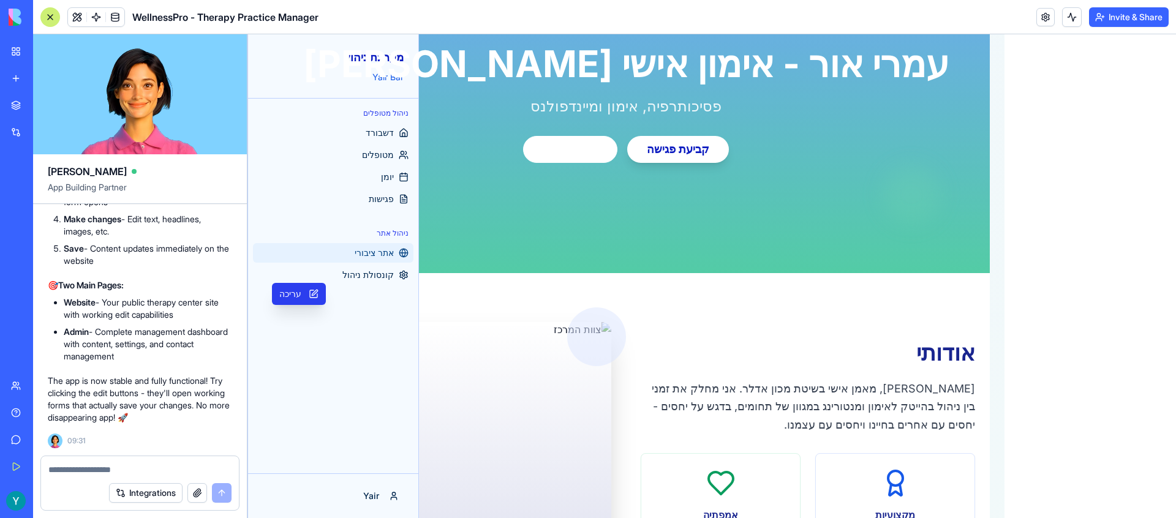
click at [308, 290] on button "עריכה" at bounding box center [299, 294] width 54 height 22
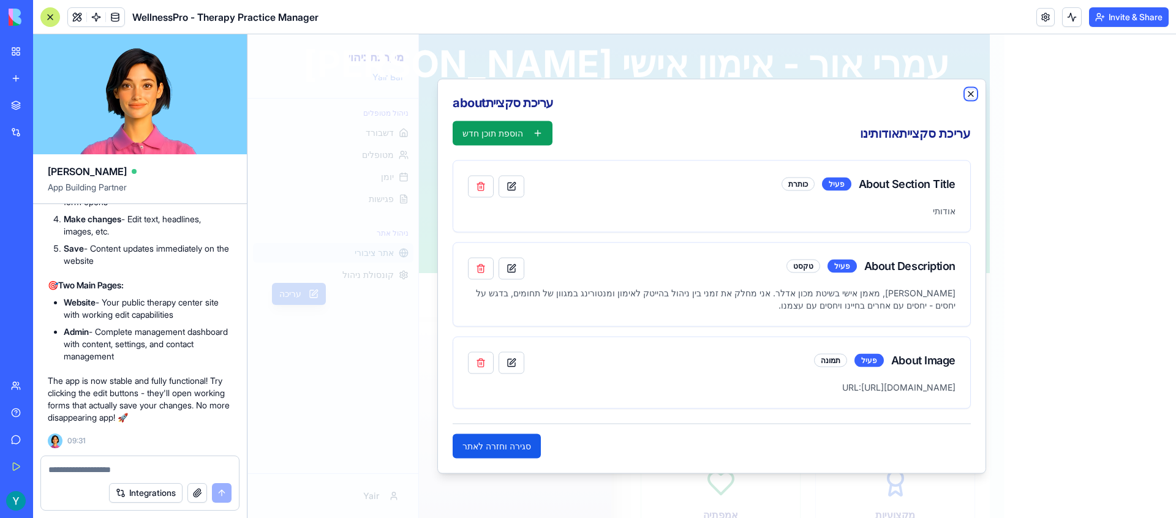
click at [971, 94] on icon "button" at bounding box center [970, 94] width 5 height 5
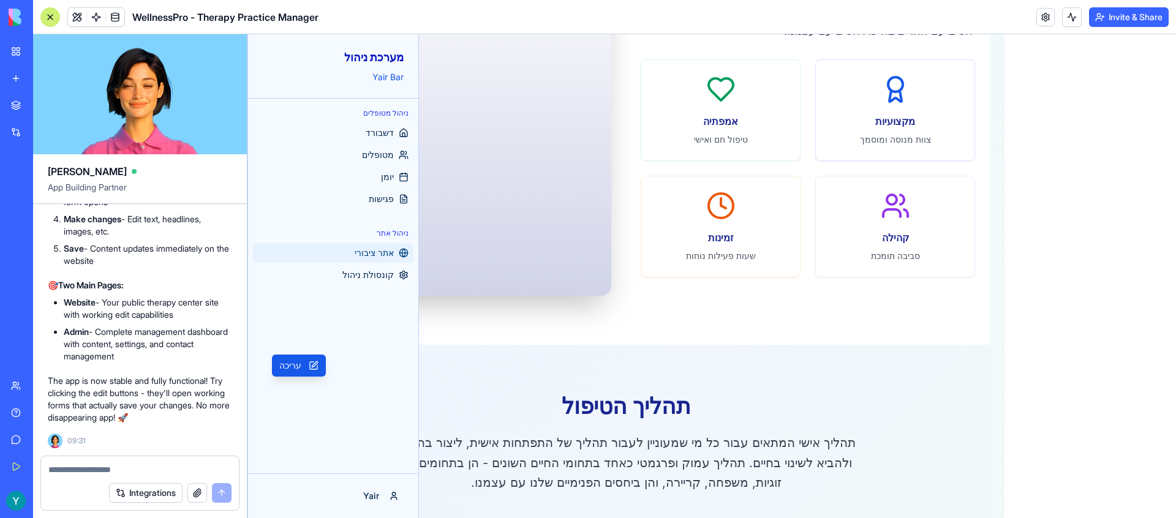
scroll to position [545, 0]
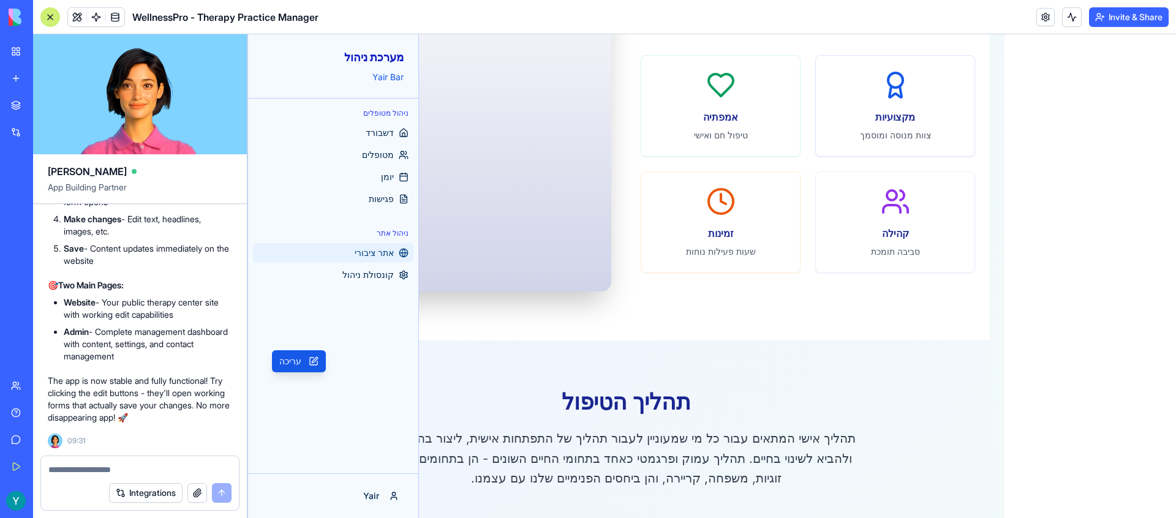
click at [53, 58] on link "My Workspace" at bounding box center [28, 51] width 49 height 25
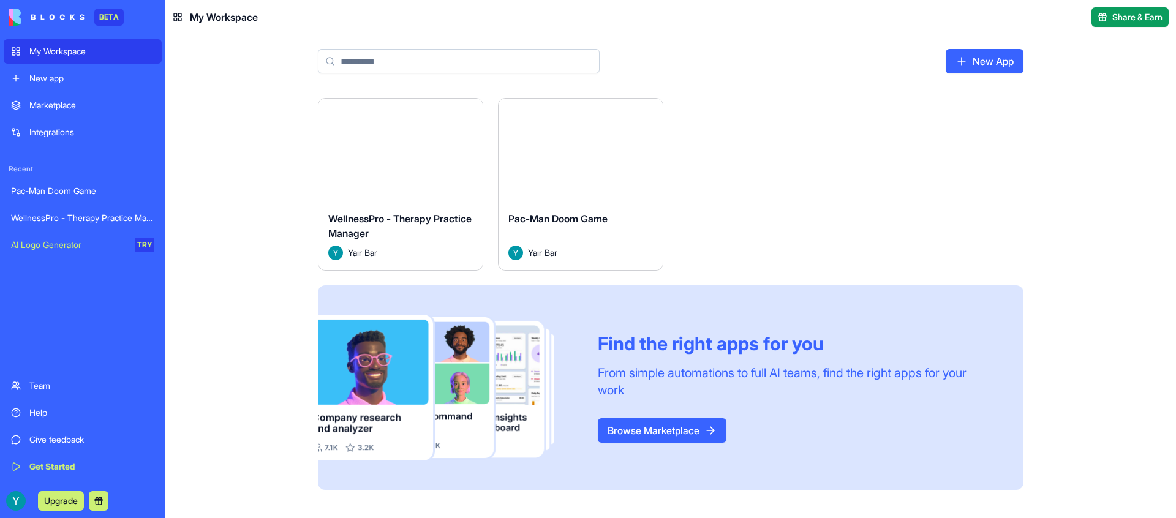
click at [407, 150] on button "Launch" at bounding box center [401, 150] width 92 height 25
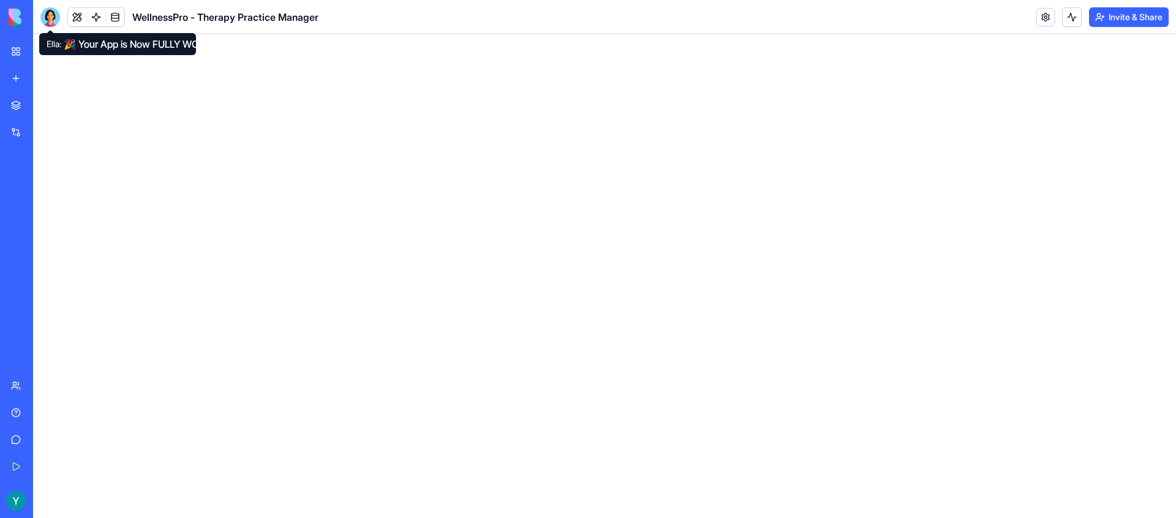
click at [56, 20] on div at bounding box center [50, 17] width 20 height 20
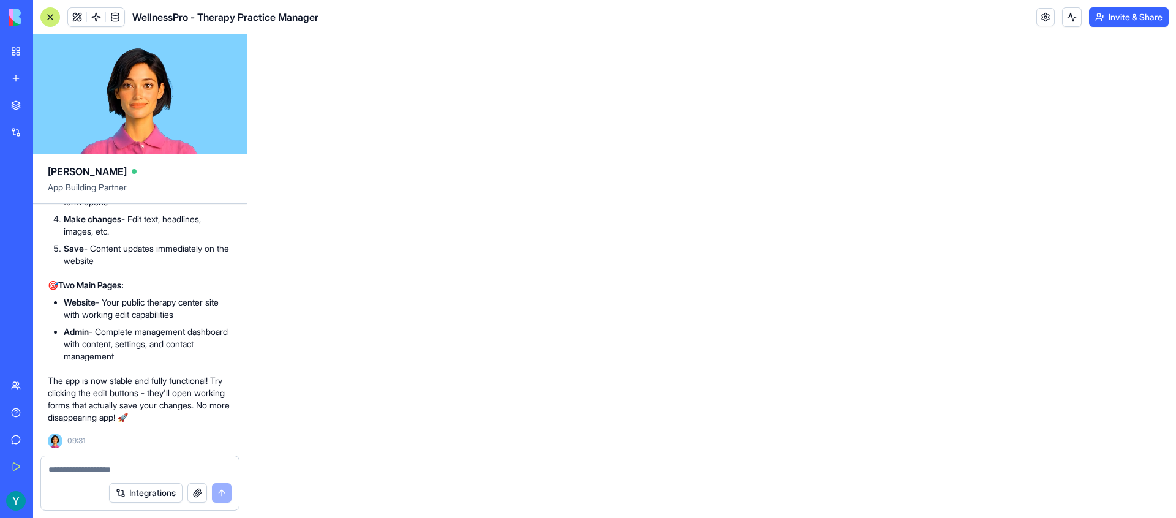
click at [464, 34] on html at bounding box center [711, 34] width 929 height 0
click at [53, 61] on link "My Workspace" at bounding box center [28, 51] width 49 height 25
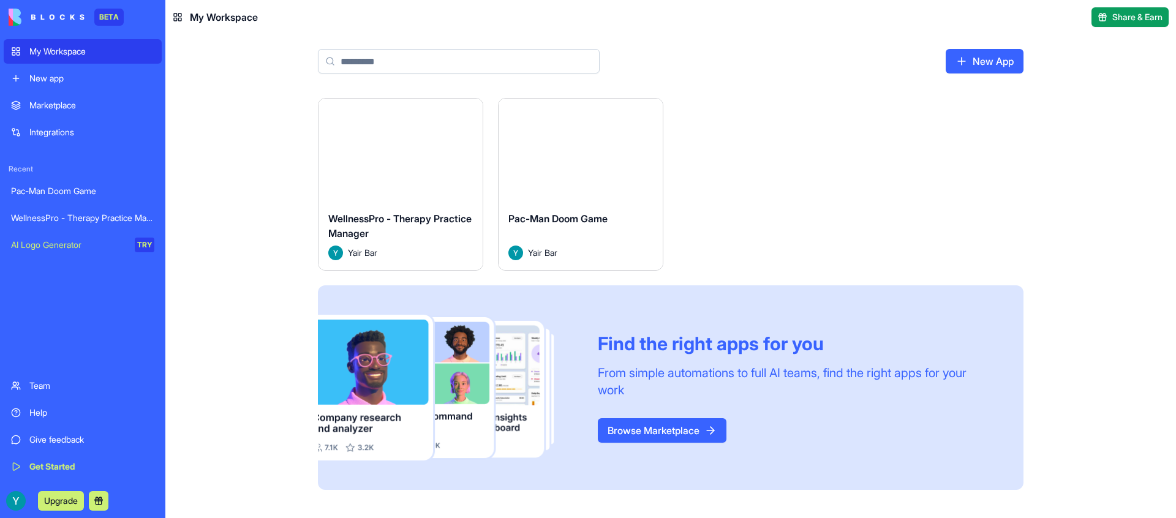
click at [417, 151] on button "Launch" at bounding box center [401, 150] width 92 height 25
